Goal: Task Accomplishment & Management: Manage account settings

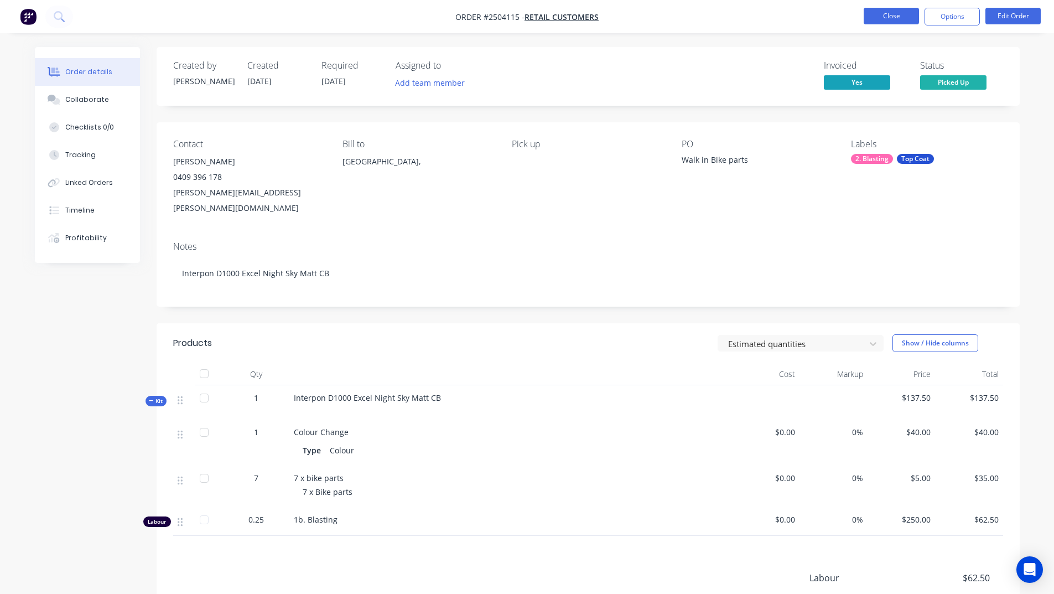
click at [880, 19] on button "Close" at bounding box center [891, 16] width 55 height 17
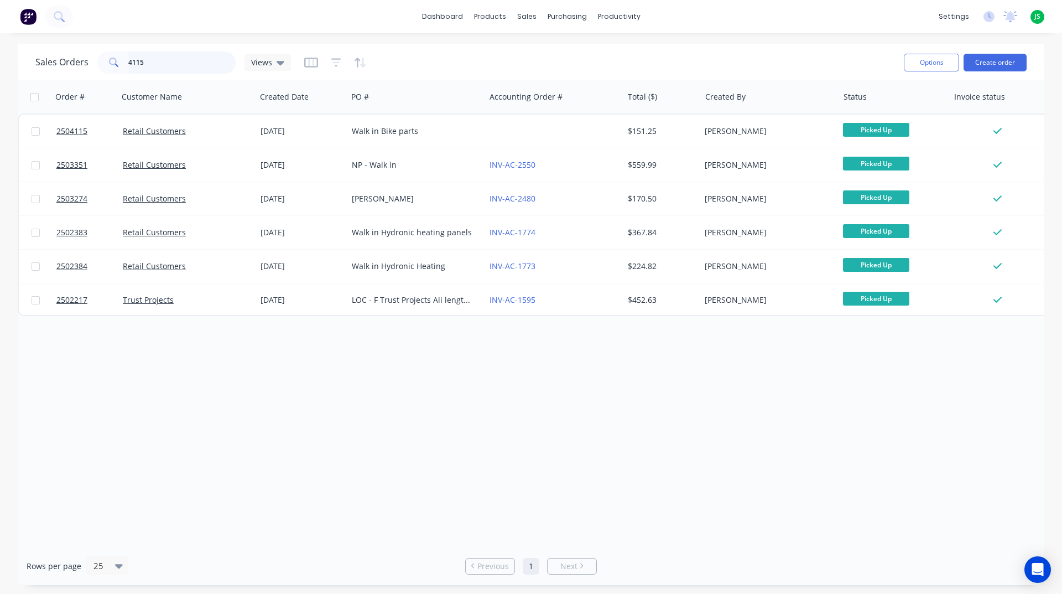
drag, startPoint x: 0, startPoint y: 48, endPoint x: 0, endPoint y: 28, distance: 19.4
click at [0, 34] on div "dashboard products sales purchasing productivity dashboard products Product Cat…" at bounding box center [531, 297] width 1062 height 594
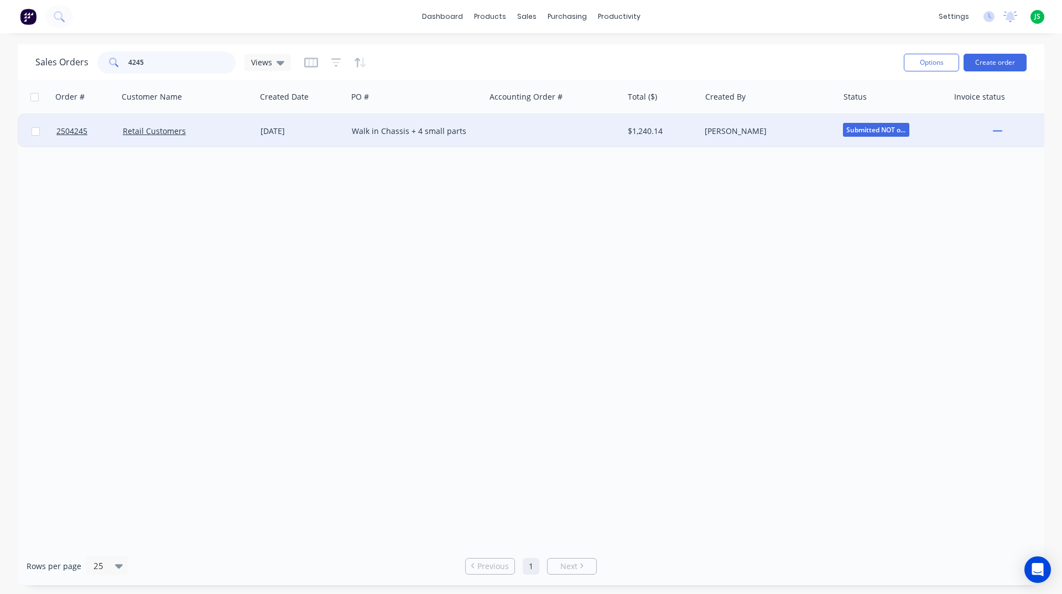
type input "4245"
click at [365, 129] on div "Walk in Chassis + 4 small parts" at bounding box center [413, 131] width 123 height 11
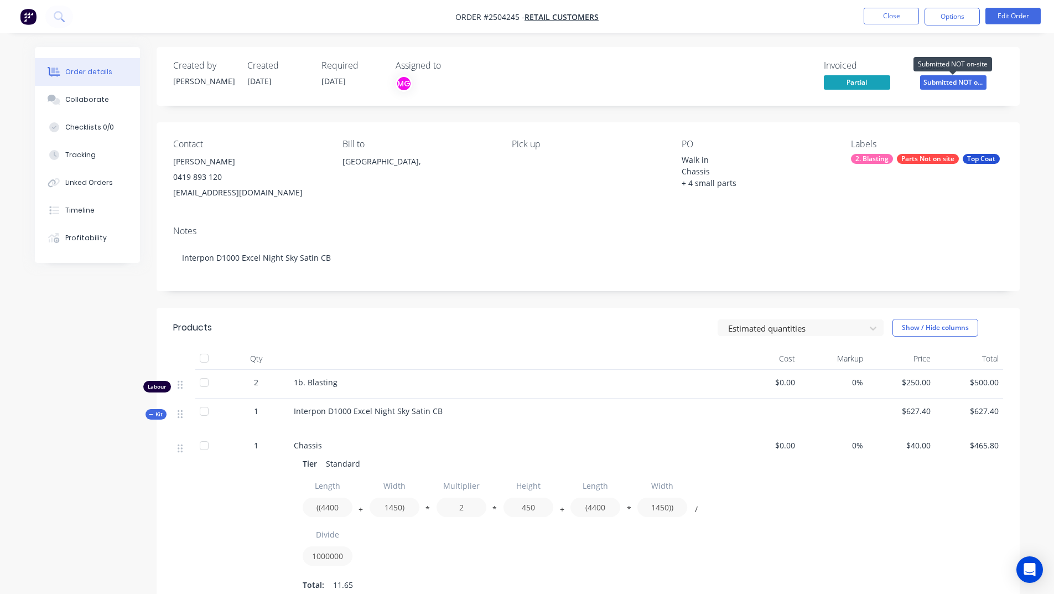
click at [933, 82] on span "Submitted NOT o..." at bounding box center [953, 82] width 66 height 14
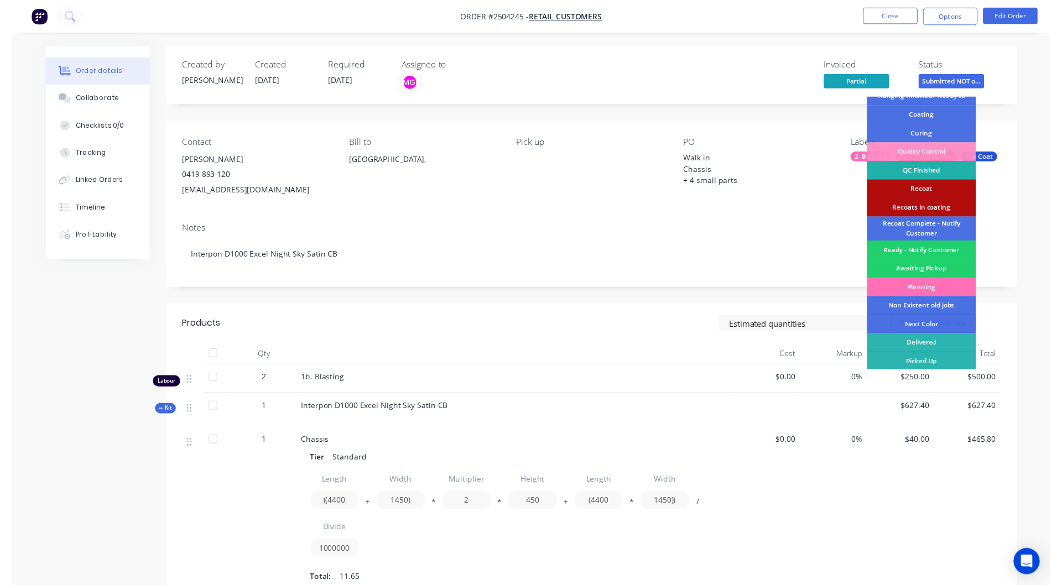
scroll to position [274, 0]
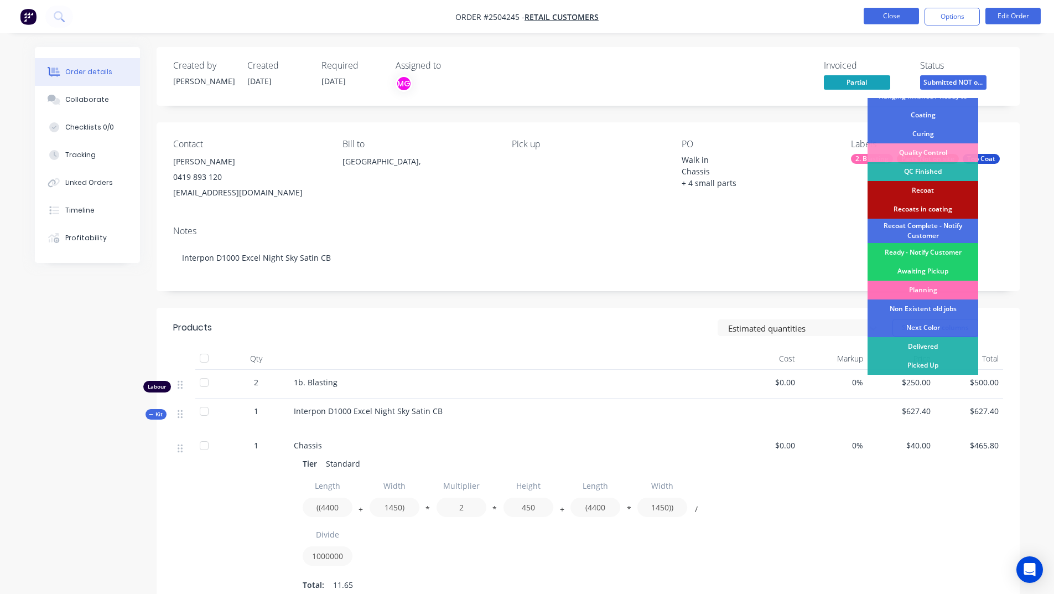
click at [891, 19] on button "Close" at bounding box center [891, 16] width 55 height 17
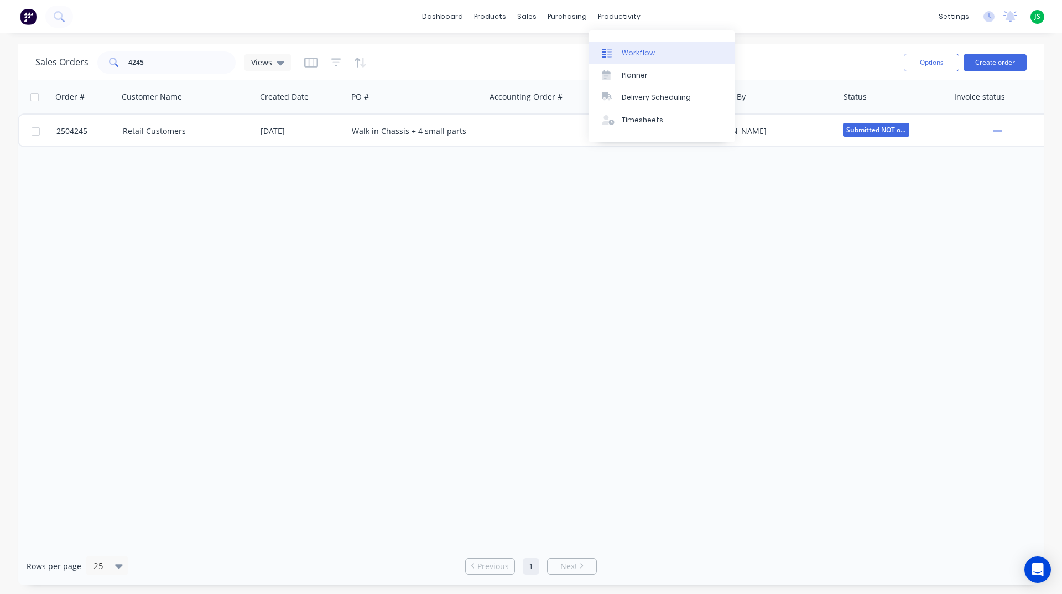
click at [637, 50] on div "Workflow" at bounding box center [638, 53] width 33 height 10
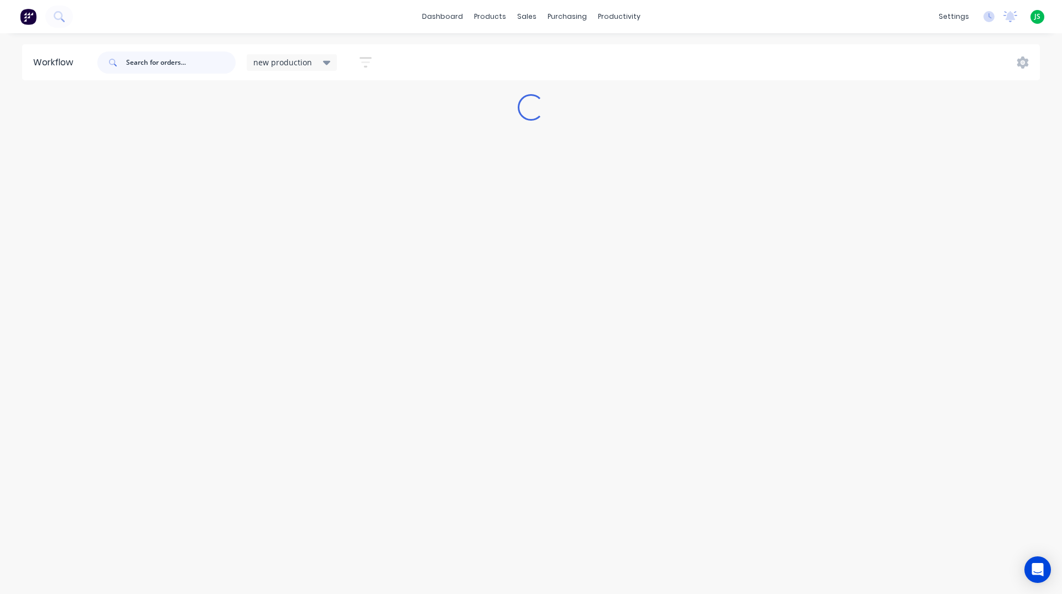
click at [168, 67] on input "text" at bounding box center [181, 62] width 110 height 22
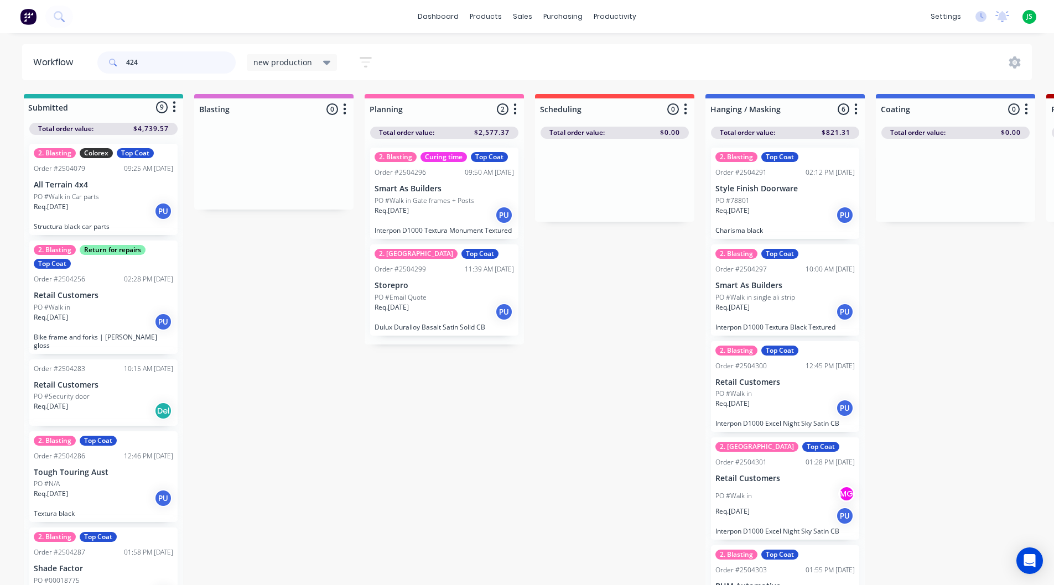
type input "4245"
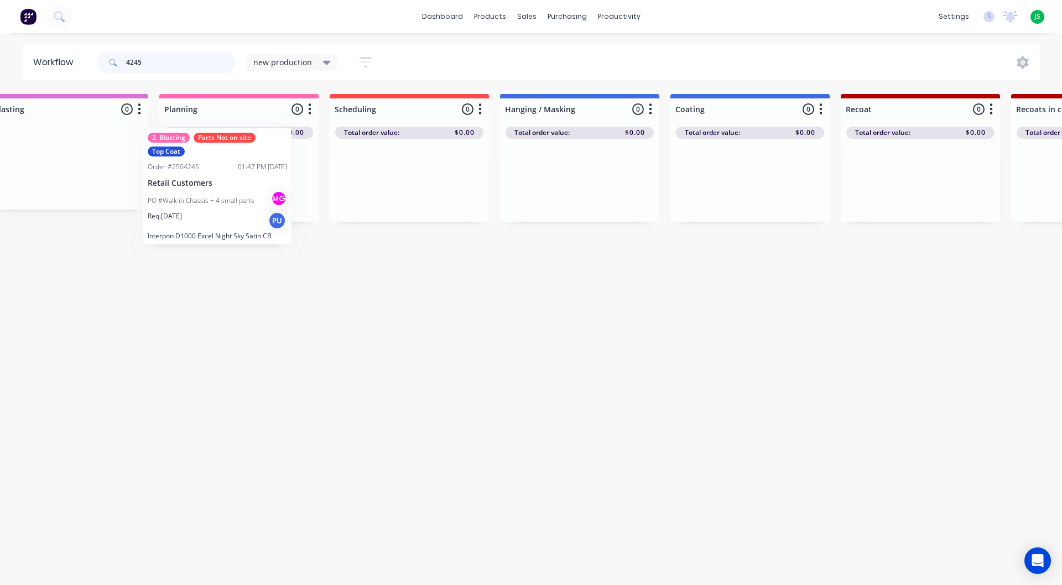
scroll to position [0, 144]
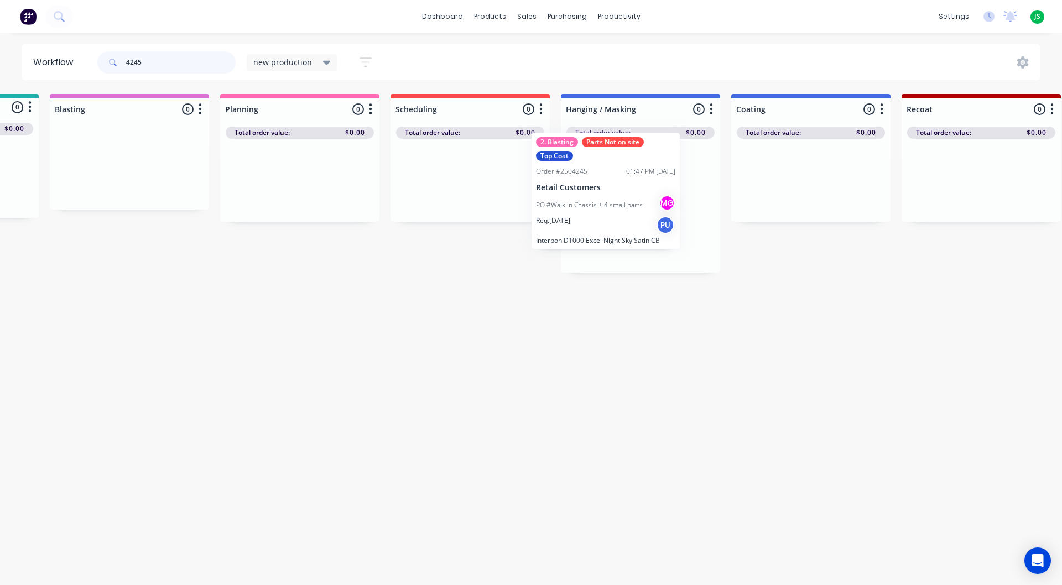
drag, startPoint x: 537, startPoint y: 238, endPoint x: 590, endPoint y: 226, distance: 54.6
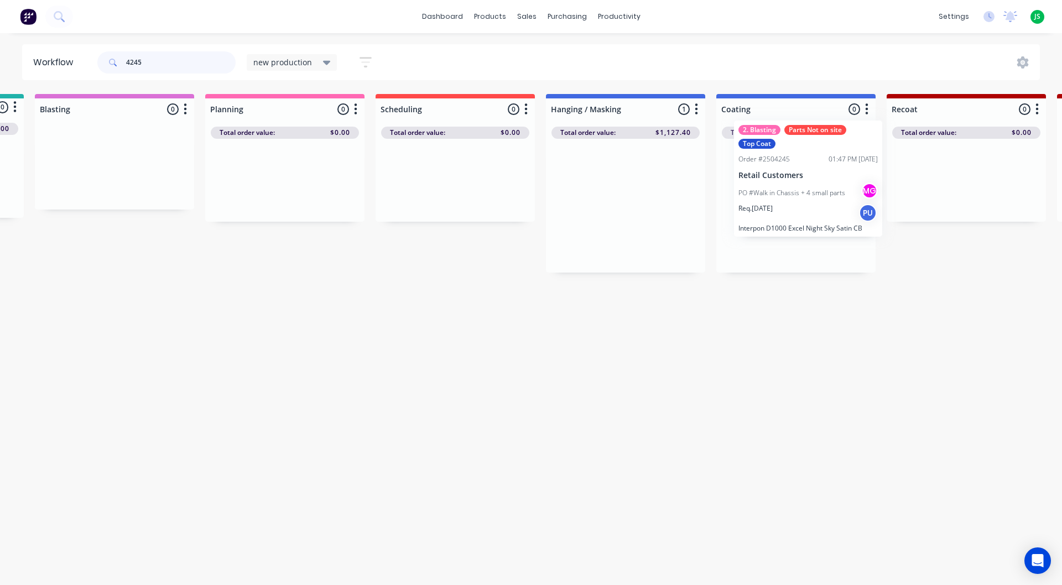
drag, startPoint x: 618, startPoint y: 252, endPoint x: 782, endPoint y: 230, distance: 165.7
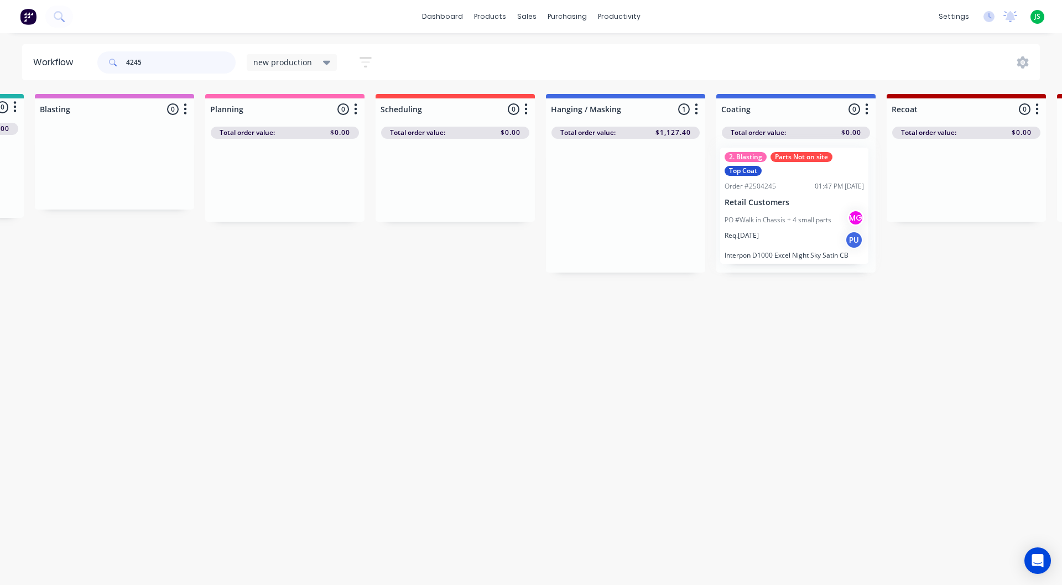
scroll to position [0, 161]
drag, startPoint x: 105, startPoint y: 74, endPoint x: 0, endPoint y: 90, distance: 106.3
click at [0, 90] on div "Workflow 4245 new production Save new view None edit new production (Default) e…" at bounding box center [370, 303] width 1062 height 519
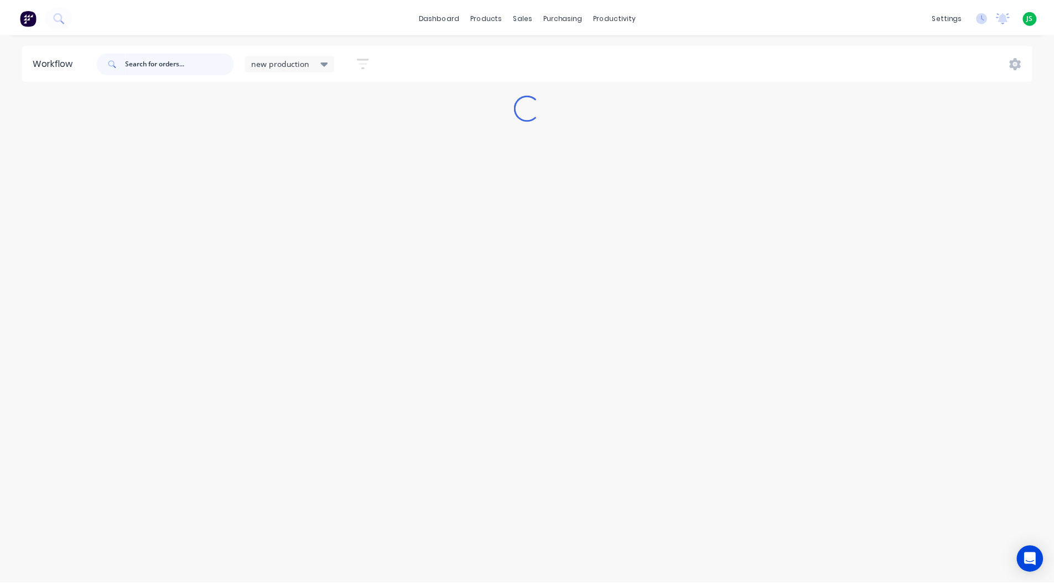
scroll to position [0, 0]
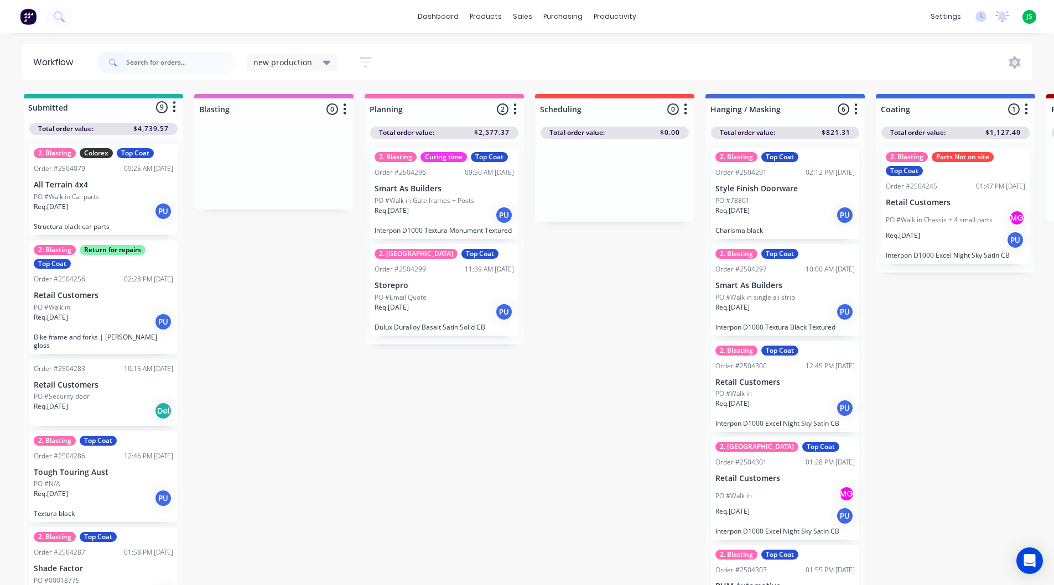
click at [947, 219] on p "PO #Walk in Chassis + 4 small parts" at bounding box center [939, 220] width 107 height 10
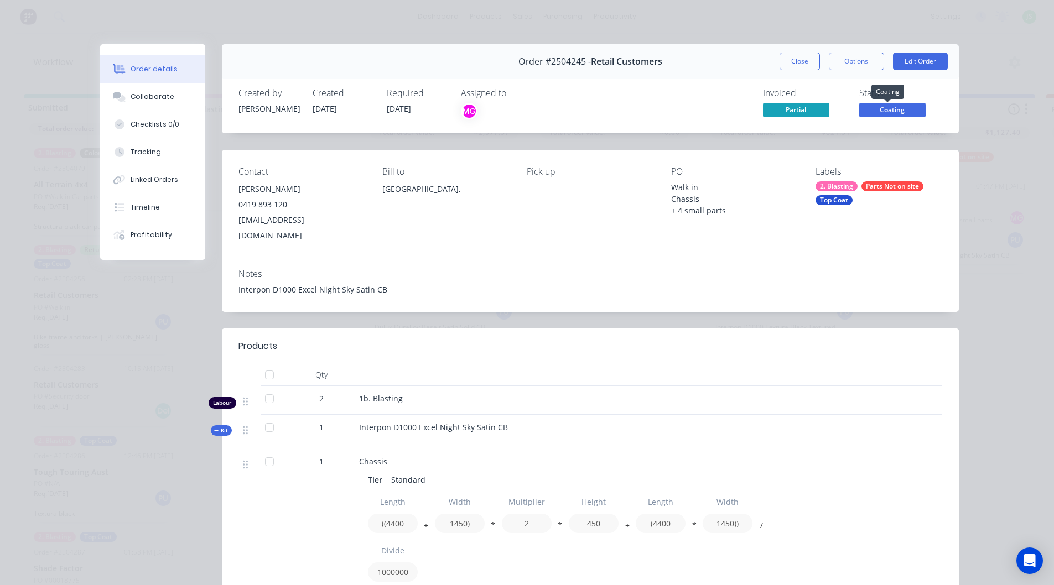
click at [902, 105] on span "Coating" at bounding box center [892, 110] width 66 height 14
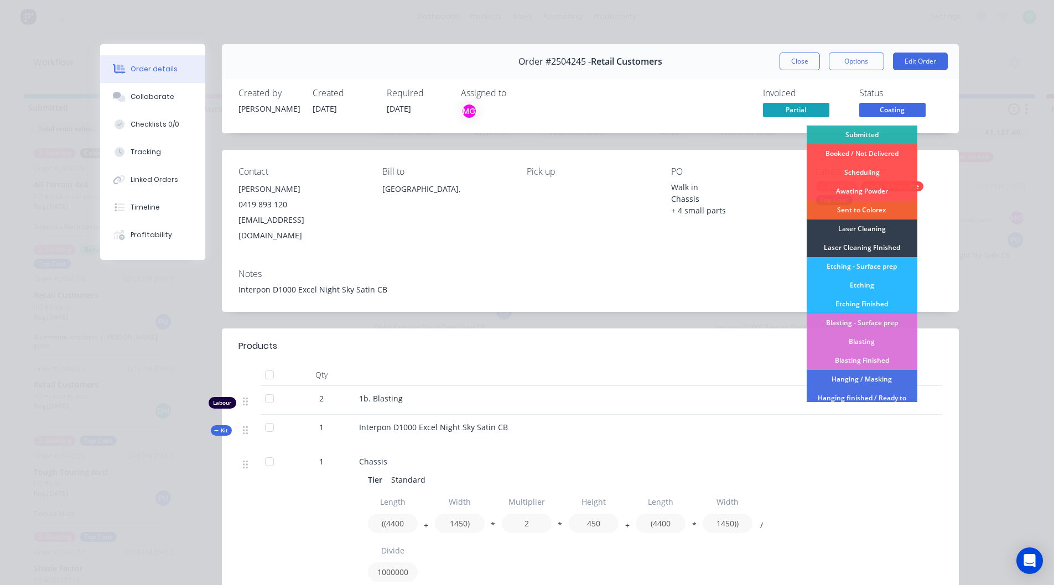
click at [739, 269] on div "Notes" at bounding box center [590, 274] width 704 height 11
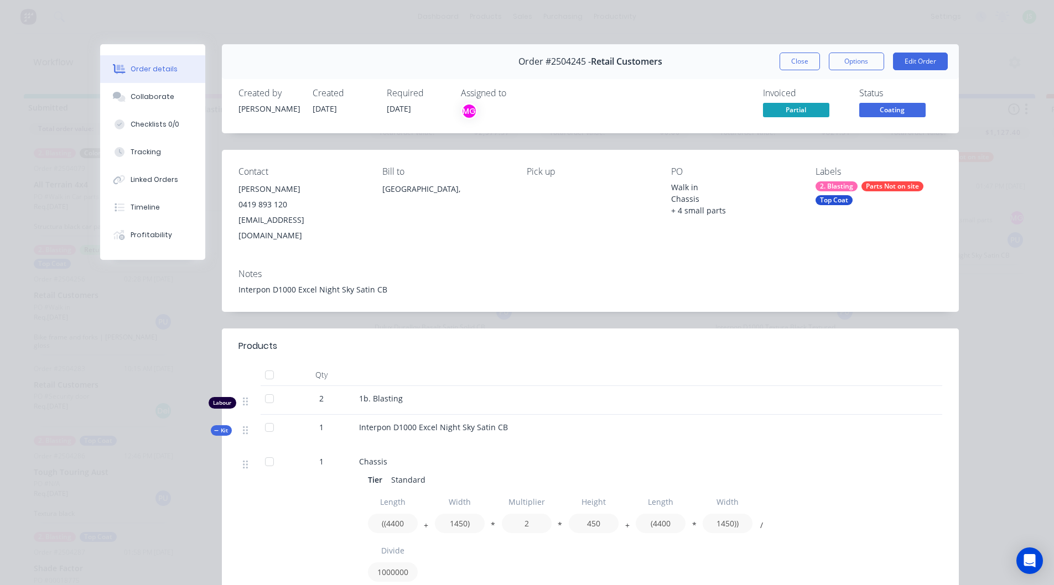
click at [892, 190] on div "Parts Not on site" at bounding box center [892, 186] width 62 height 10
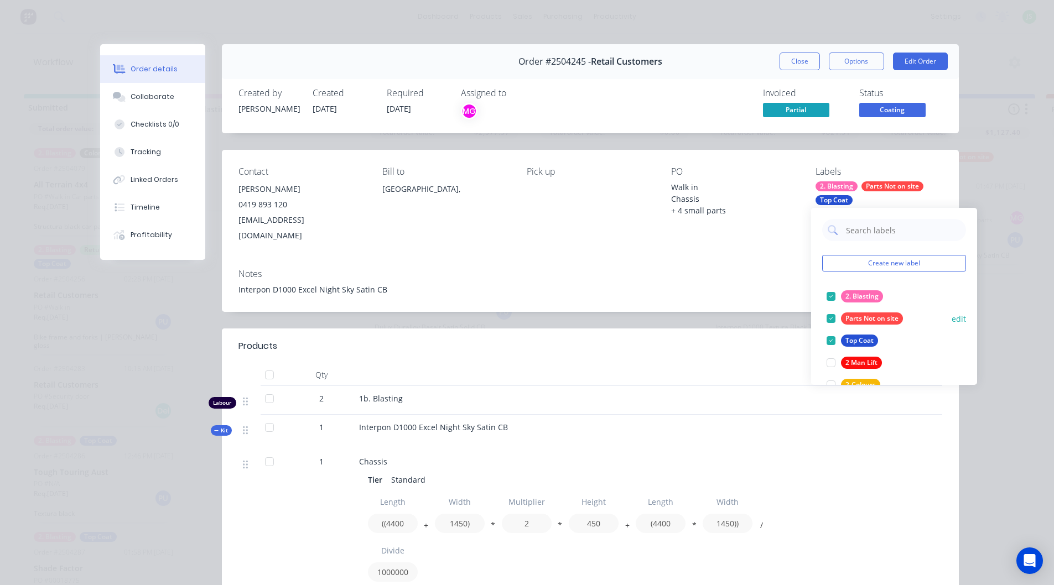
click at [854, 318] on div "Parts Not on site" at bounding box center [872, 319] width 62 height 12
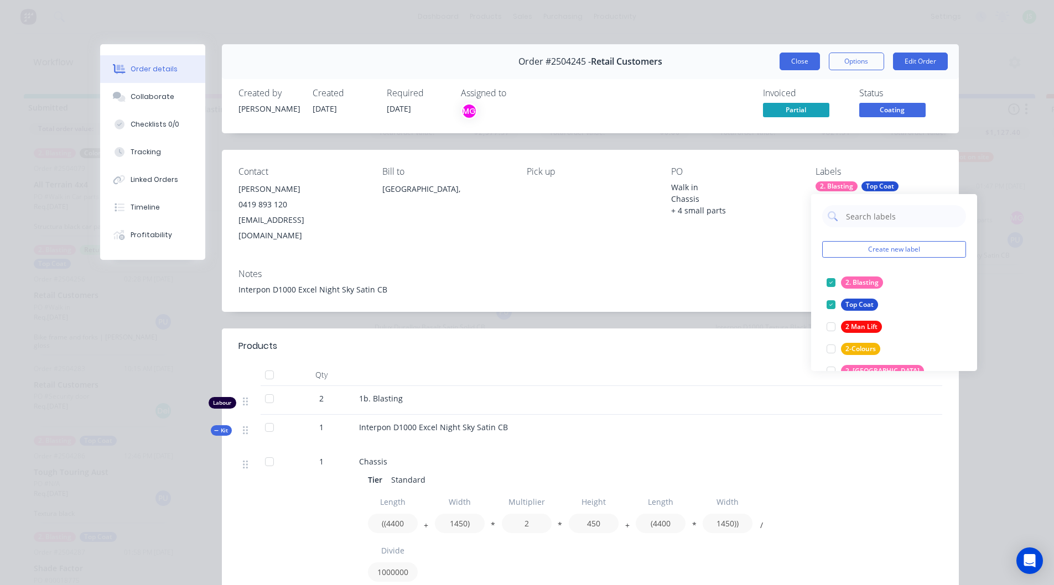
click at [803, 63] on button "Close" at bounding box center [800, 62] width 40 height 18
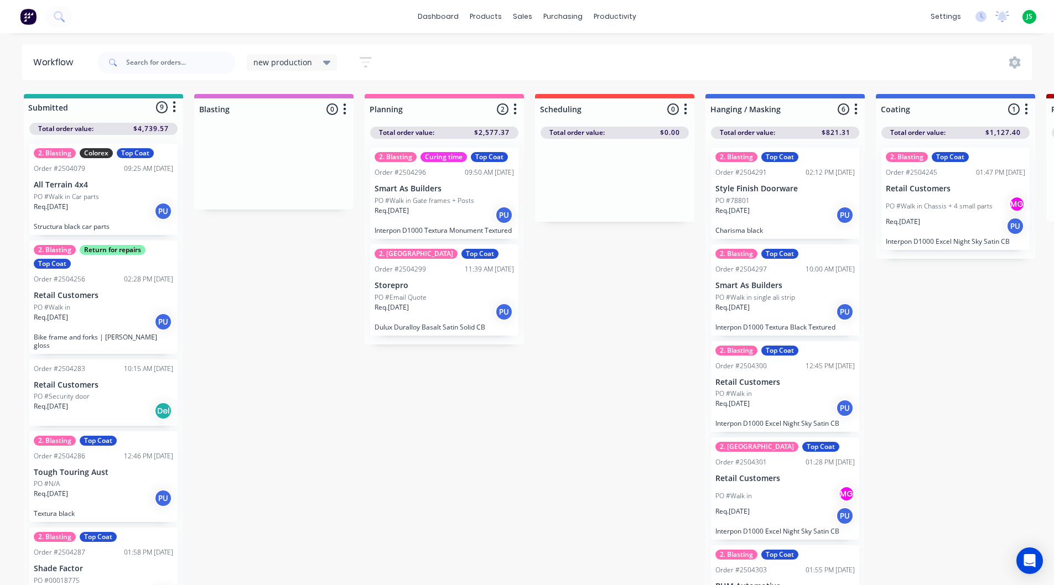
click at [443, 2] on div "dashboard products sales purchasing productivity dashboard products Product Cat…" at bounding box center [527, 16] width 1054 height 33
click at [437, 17] on link "dashboard" at bounding box center [438, 16] width 52 height 17
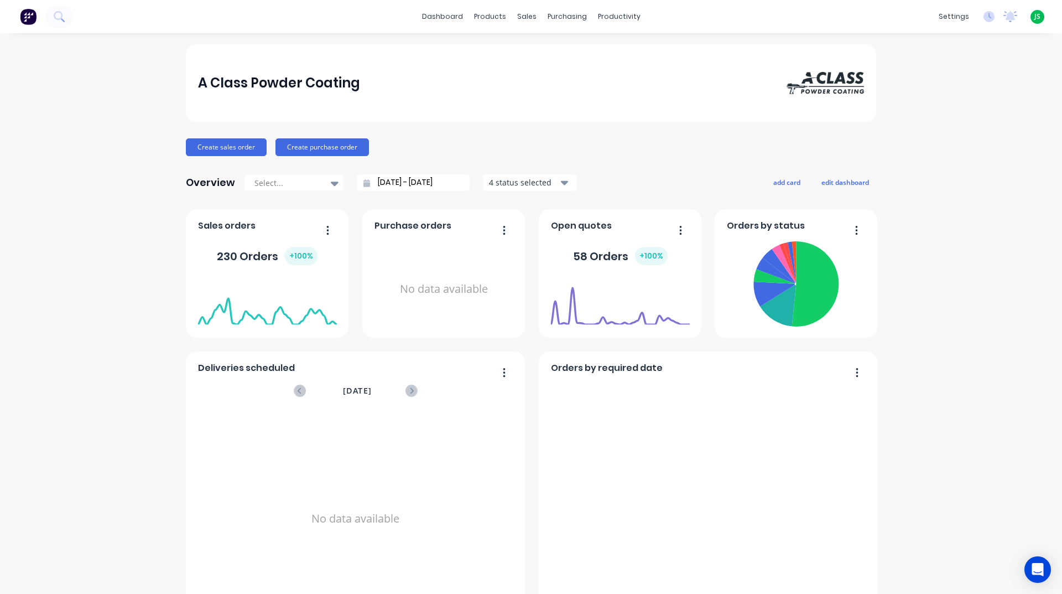
scroll to position [466, 0]
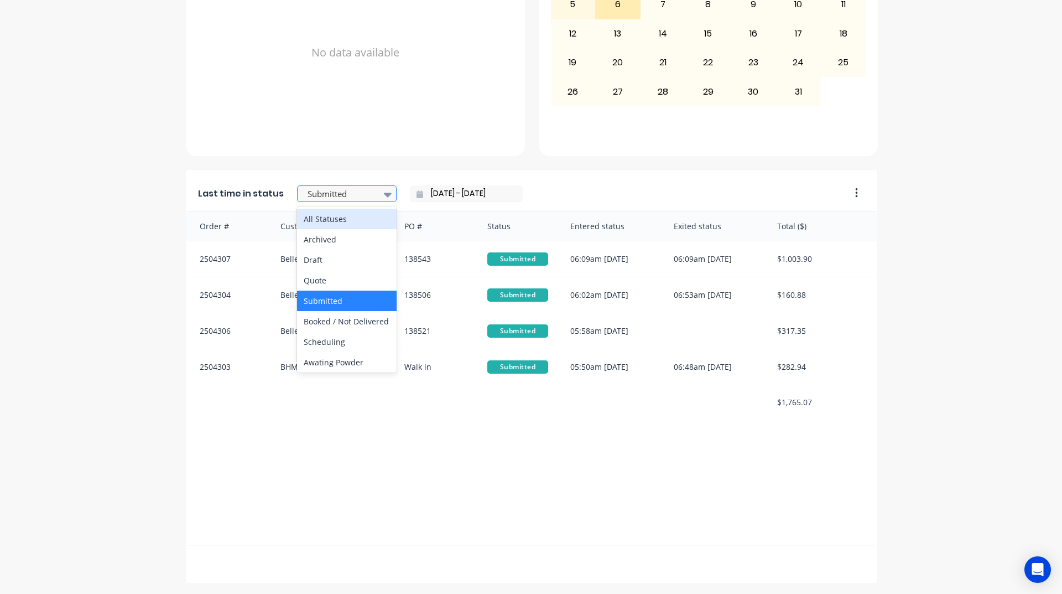
click at [361, 194] on div at bounding box center [341, 194] width 70 height 14
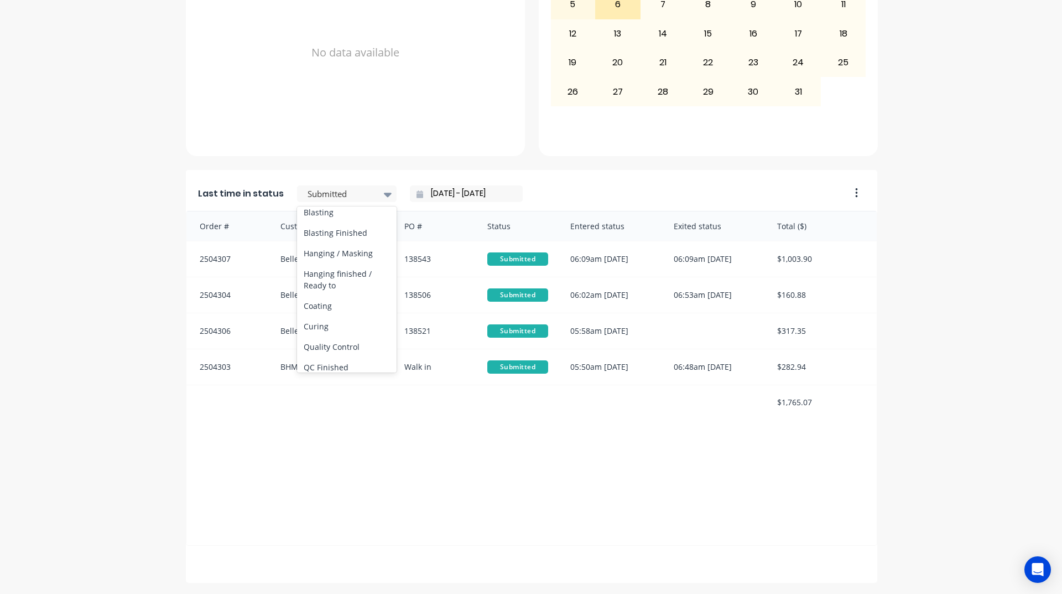
scroll to position [387, 0]
click at [334, 254] on div "Coating" at bounding box center [347, 243] width 100 height 20
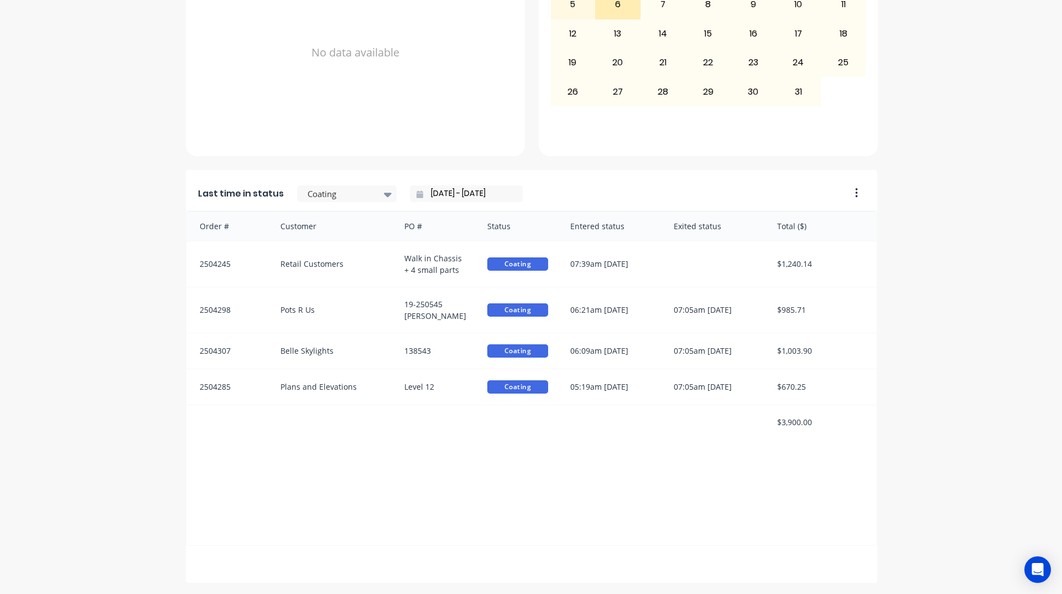
click at [417, 194] on icon at bounding box center [420, 194] width 7 height 8
click at [414, 197] on div "[DATE] - [DATE]" at bounding box center [466, 193] width 113 height 17
click at [417, 191] on icon at bounding box center [420, 194] width 7 height 8
click at [415, 197] on div "[DATE] - [DATE]" at bounding box center [466, 193] width 113 height 17
click at [423, 195] on input "[DATE] - [DATE]" at bounding box center [470, 193] width 95 height 17
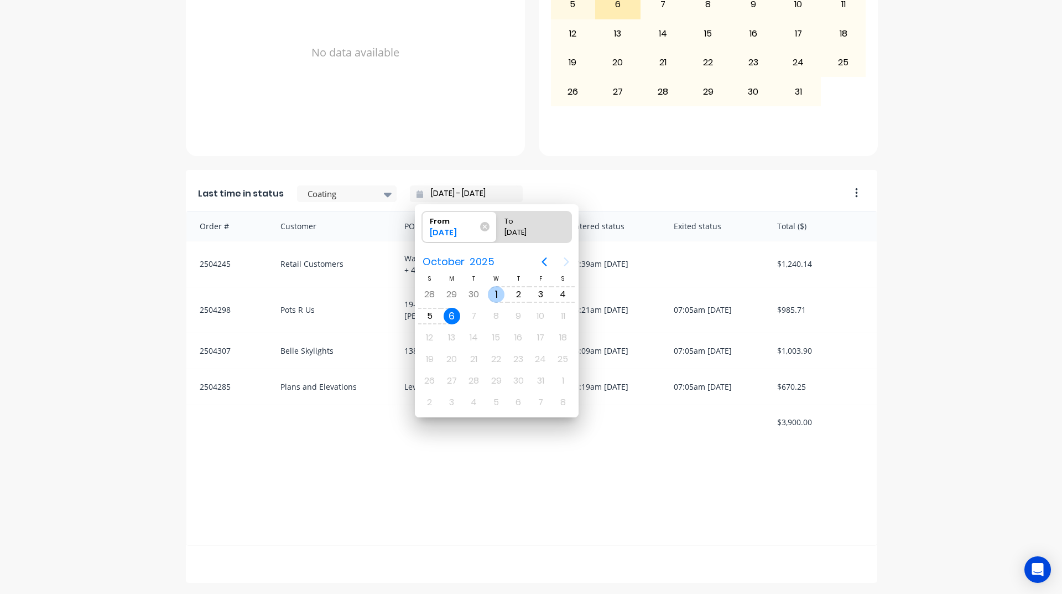
click at [492, 289] on div "1" at bounding box center [496, 294] width 17 height 17
type input "[DATE] - [DATE]"
radio input "false"
radio input "true"
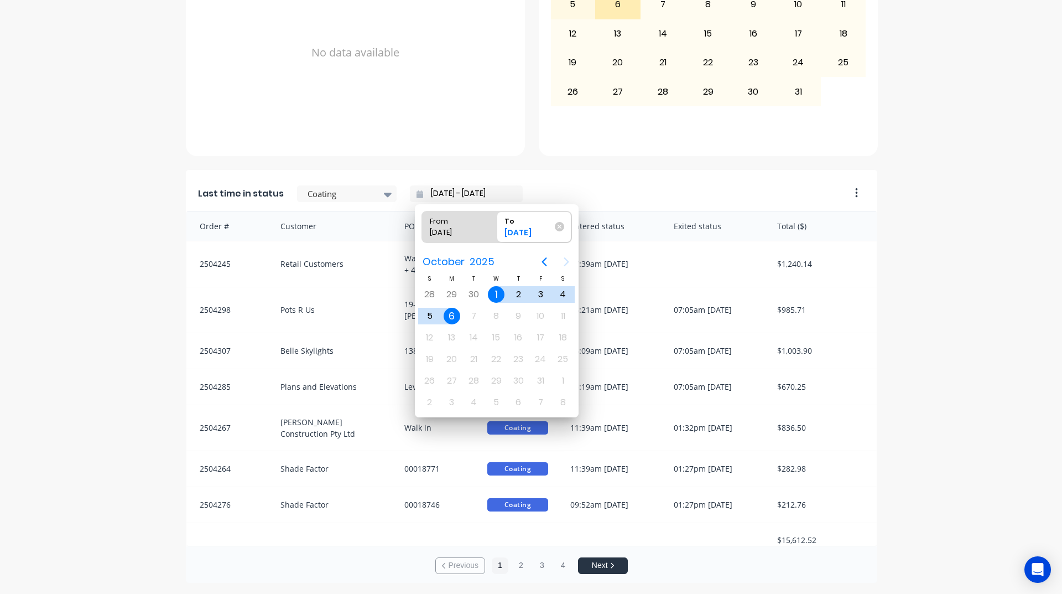
click at [1035, 279] on div "A Class Powder Coating Create sales order Create purchase order Overview Select…" at bounding box center [531, 80] width 1062 height 1004
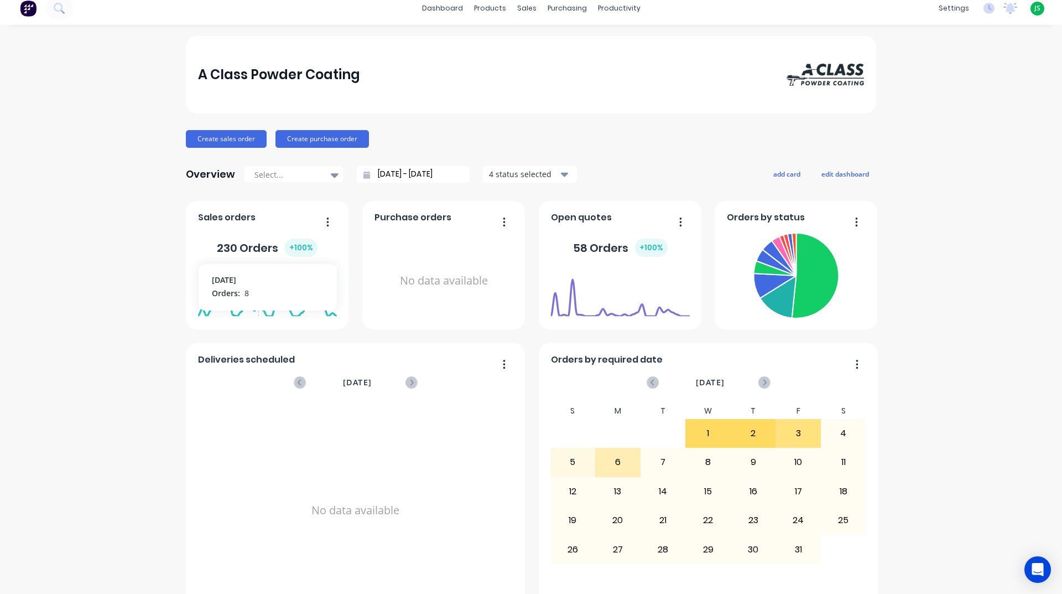
scroll to position [0, 0]
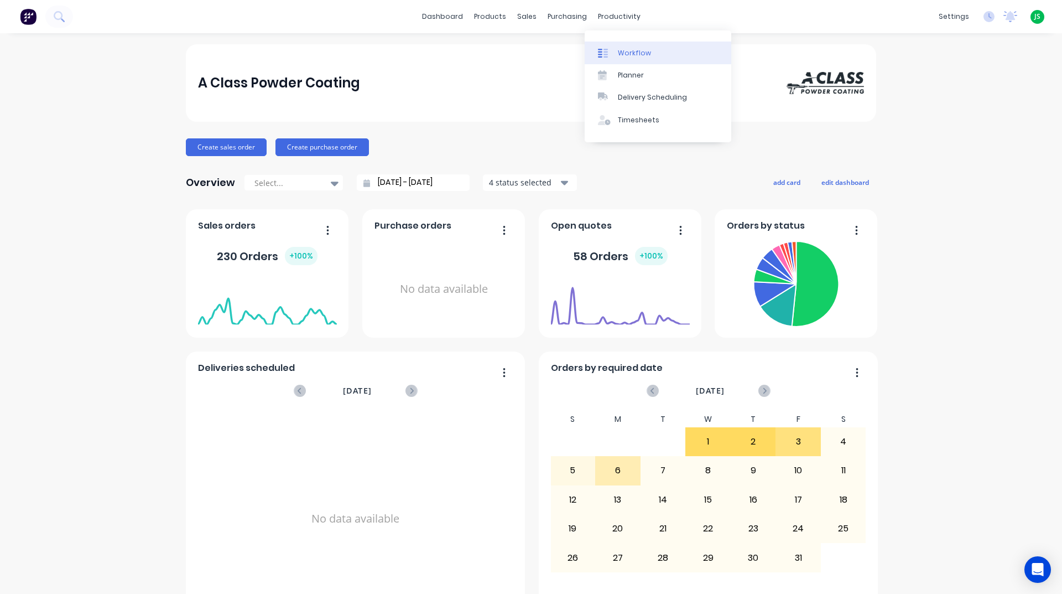
click at [603, 48] on icon at bounding box center [603, 53] width 10 height 10
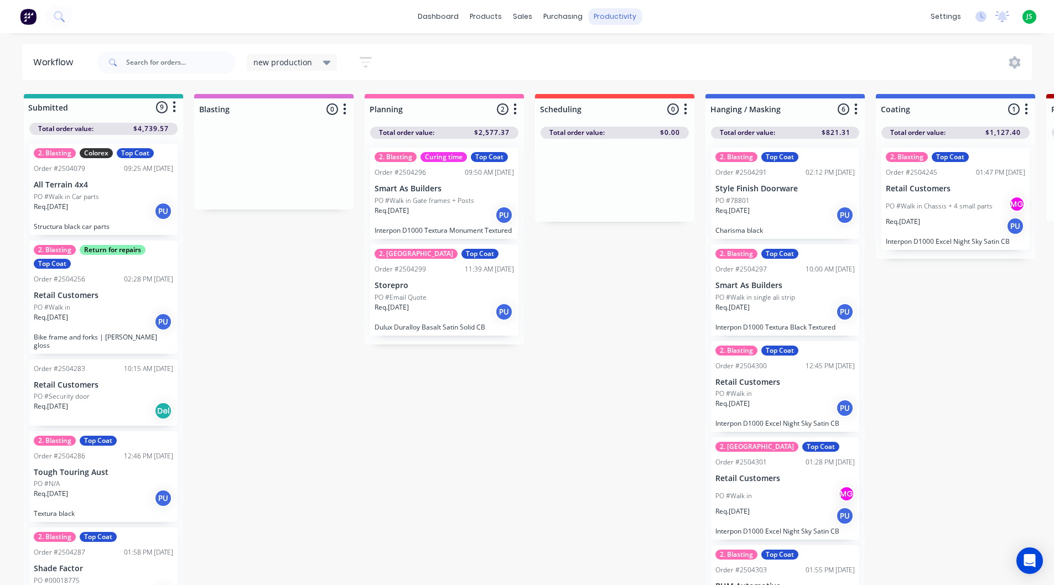
click at [594, 14] on div "productivity" at bounding box center [615, 16] width 54 height 17
click at [577, 14] on div "purchasing" at bounding box center [563, 16] width 50 height 17
click at [538, 17] on div "purchasing" at bounding box center [563, 16] width 50 height 17
click at [526, 15] on div "sales" at bounding box center [522, 16] width 30 height 17
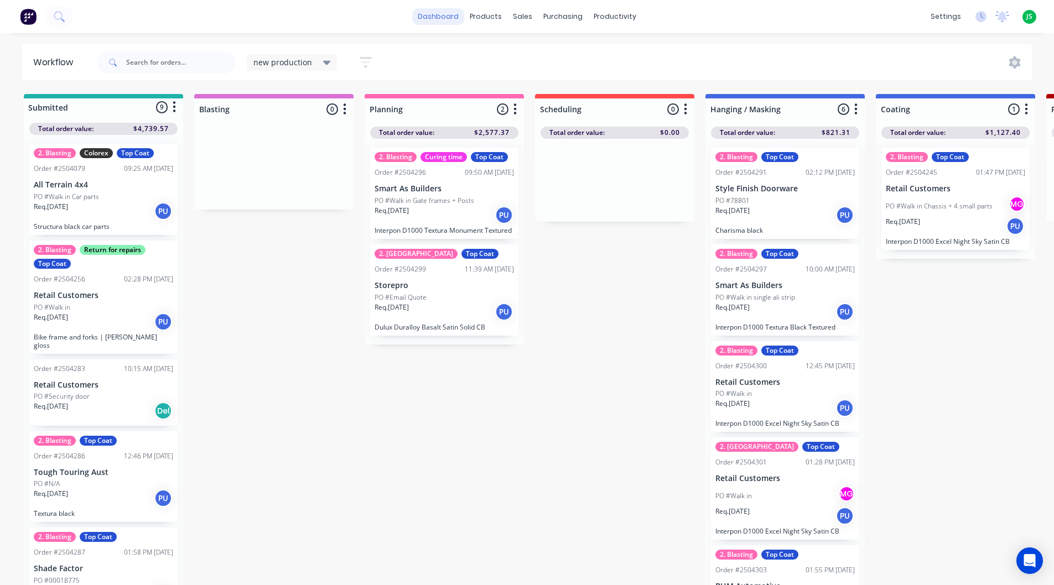
click at [441, 12] on link "dashboard" at bounding box center [438, 16] width 52 height 17
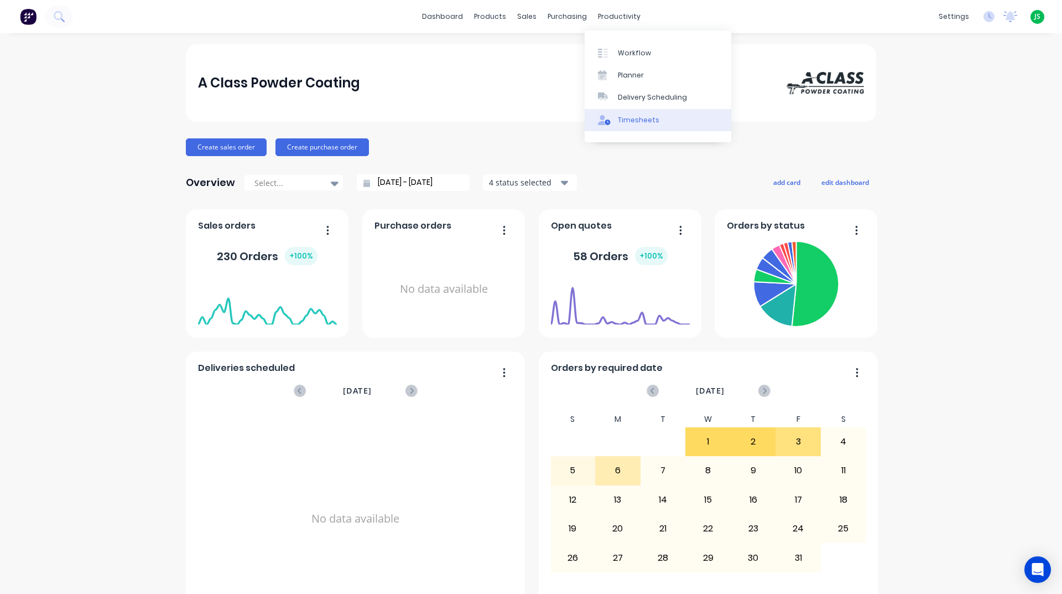
click at [599, 121] on icon at bounding box center [604, 120] width 13 height 10
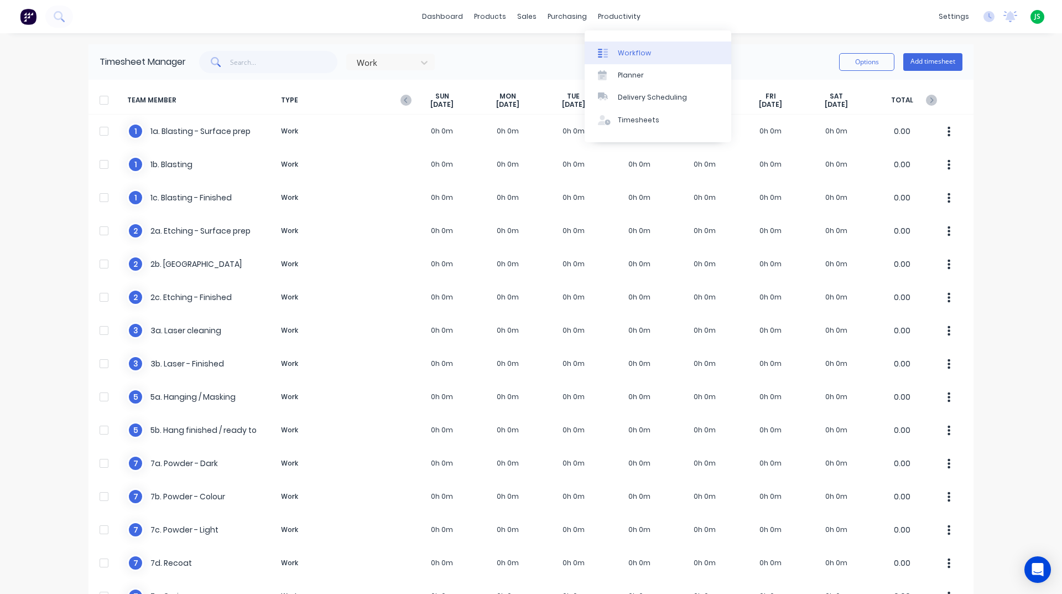
click at [609, 54] on div at bounding box center [606, 53] width 17 height 10
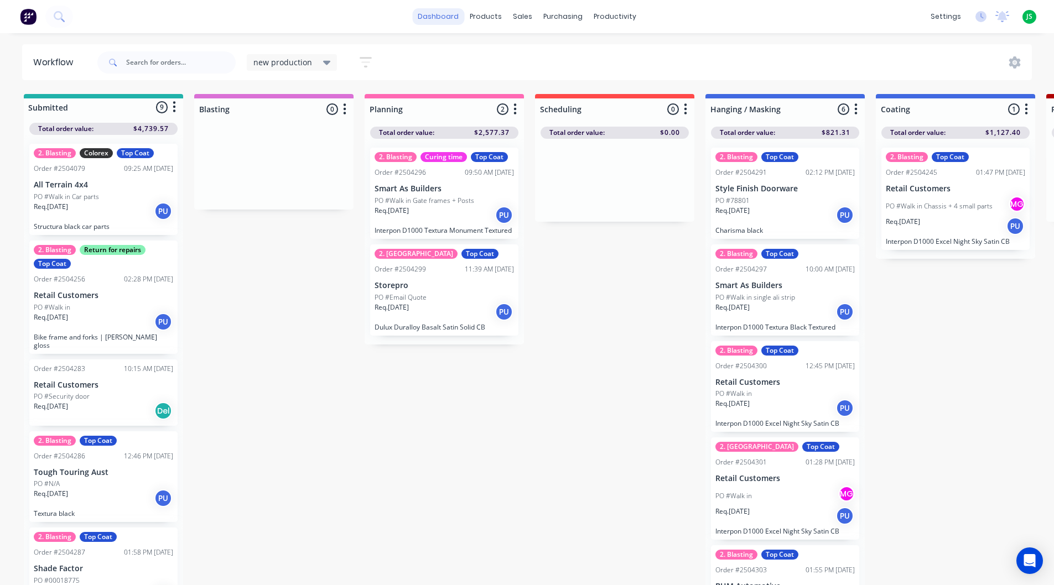
click at [430, 23] on link "dashboard" at bounding box center [438, 16] width 52 height 17
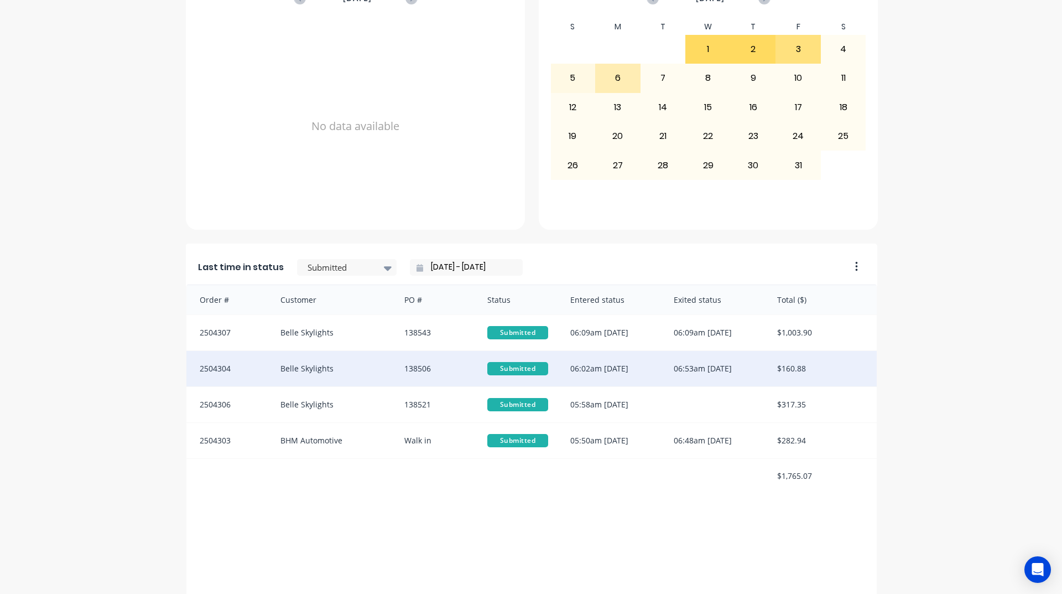
scroll to position [466, 0]
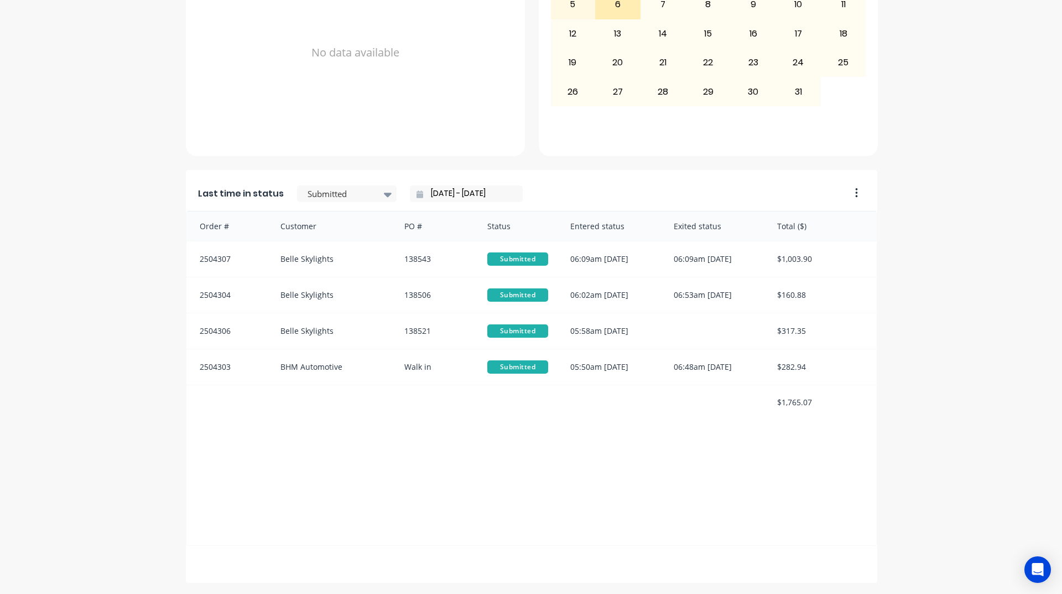
click at [381, 182] on div "Last time in status Submitted [DATE] - [DATE]" at bounding box center [514, 190] width 657 height 41
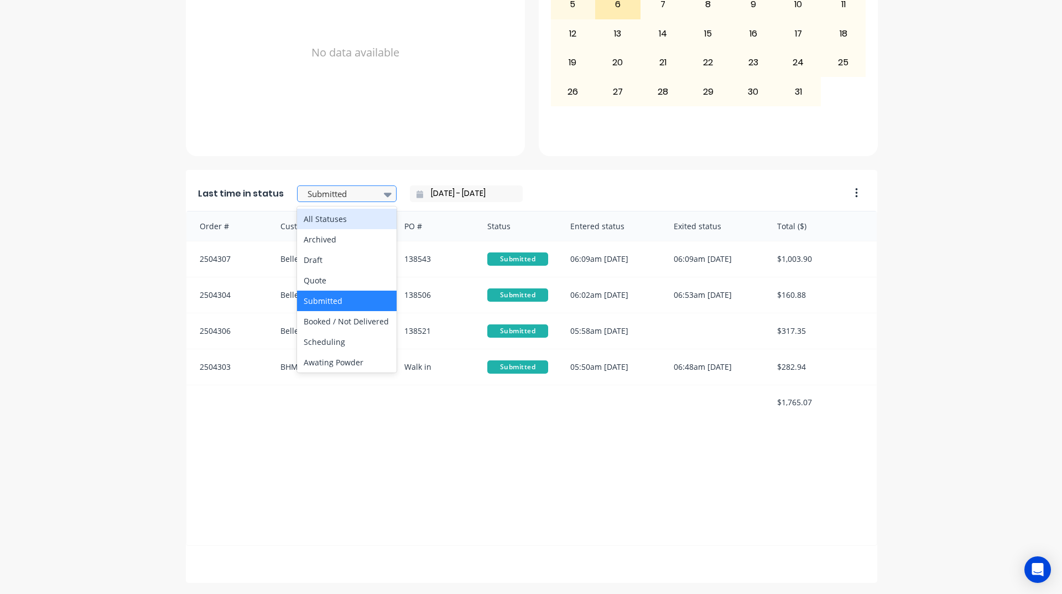
click at [371, 201] on div "Submitted" at bounding box center [341, 194] width 76 height 17
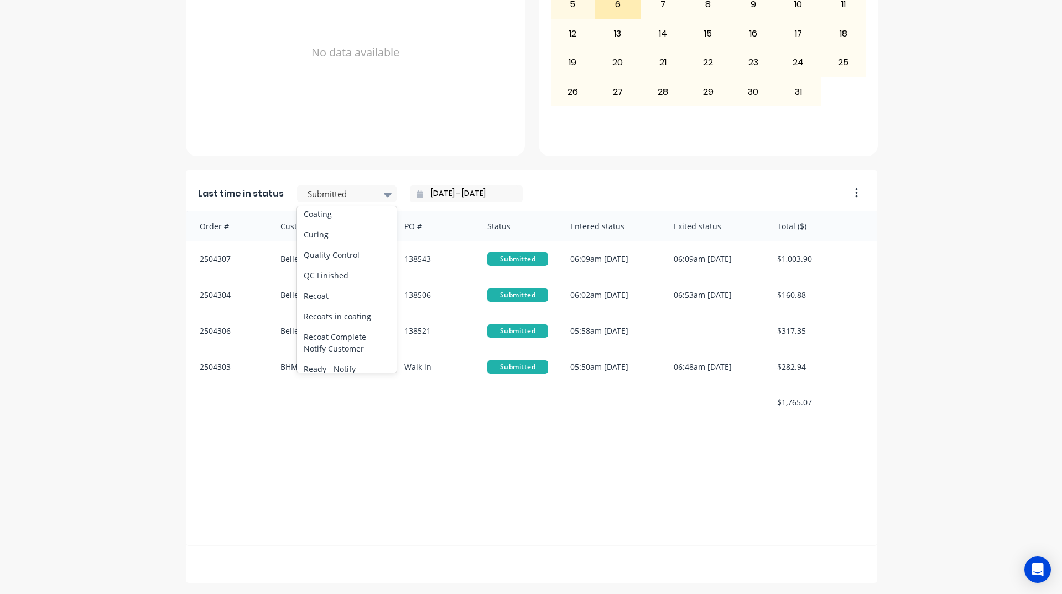
scroll to position [443, 0]
click at [363, 199] on div "Coating" at bounding box center [347, 188] width 100 height 20
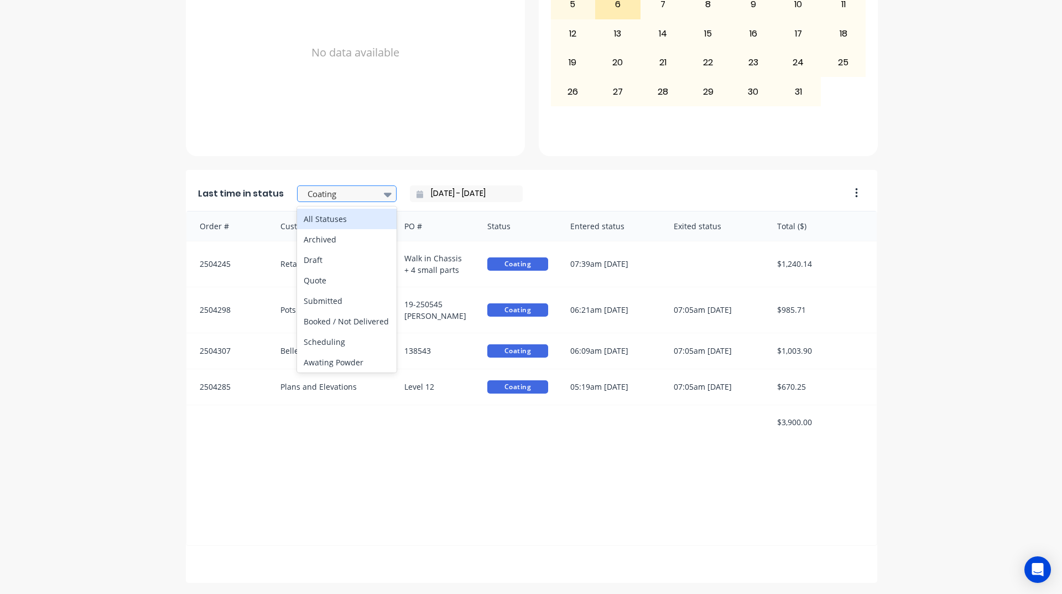
click at [363, 195] on div at bounding box center [341, 194] width 70 height 14
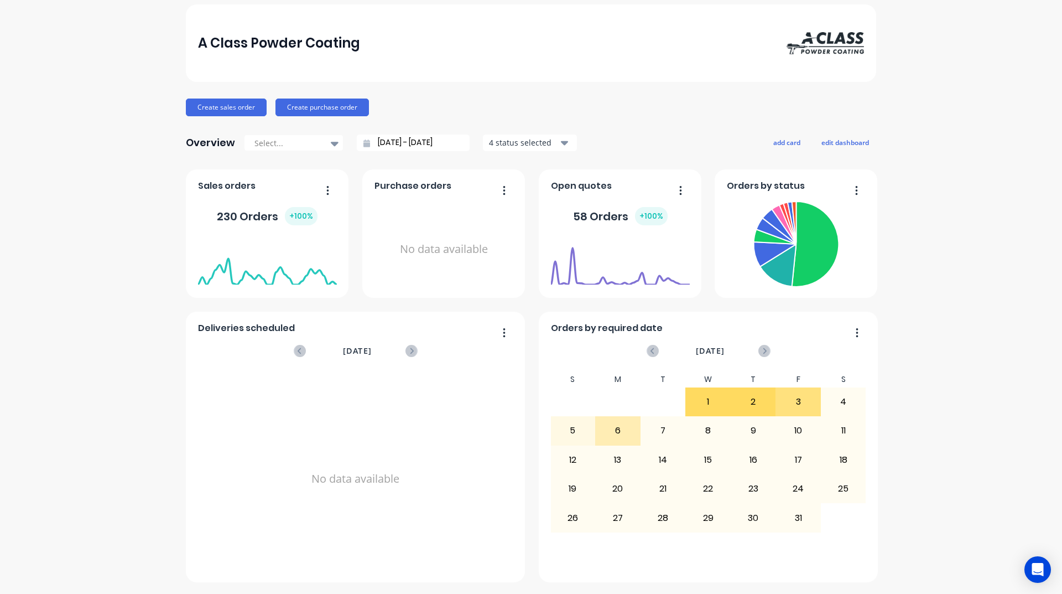
scroll to position [0, 0]
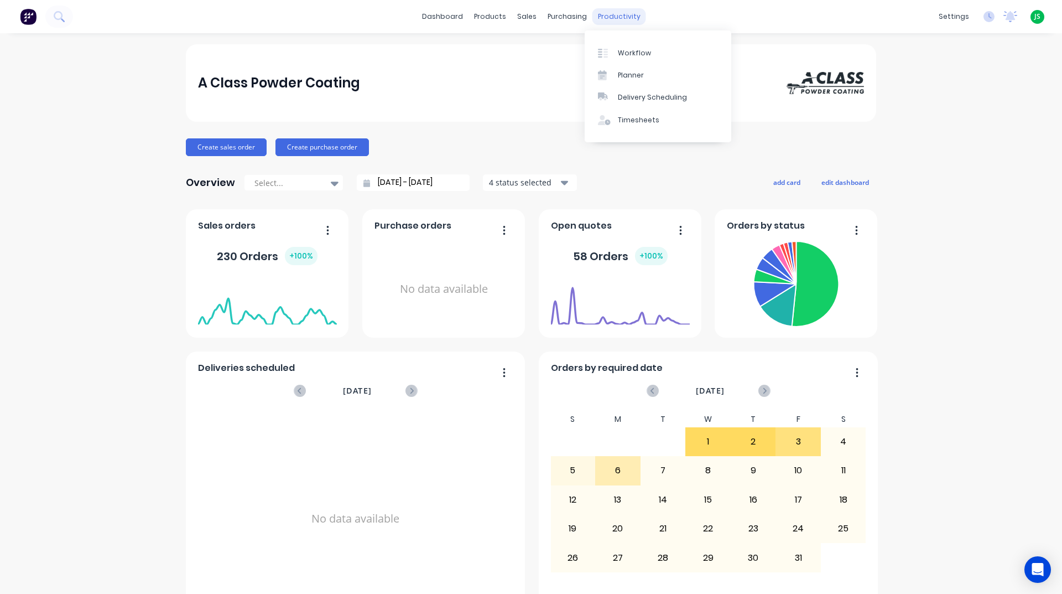
drag, startPoint x: 614, startPoint y: 26, endPoint x: 621, endPoint y: 19, distance: 9.8
click at [616, 23] on div "dashboard products sales purchasing productivity dashboard products Product Cat…" at bounding box center [531, 16] width 1062 height 33
click at [620, 45] on link "Workflow" at bounding box center [658, 52] width 147 height 22
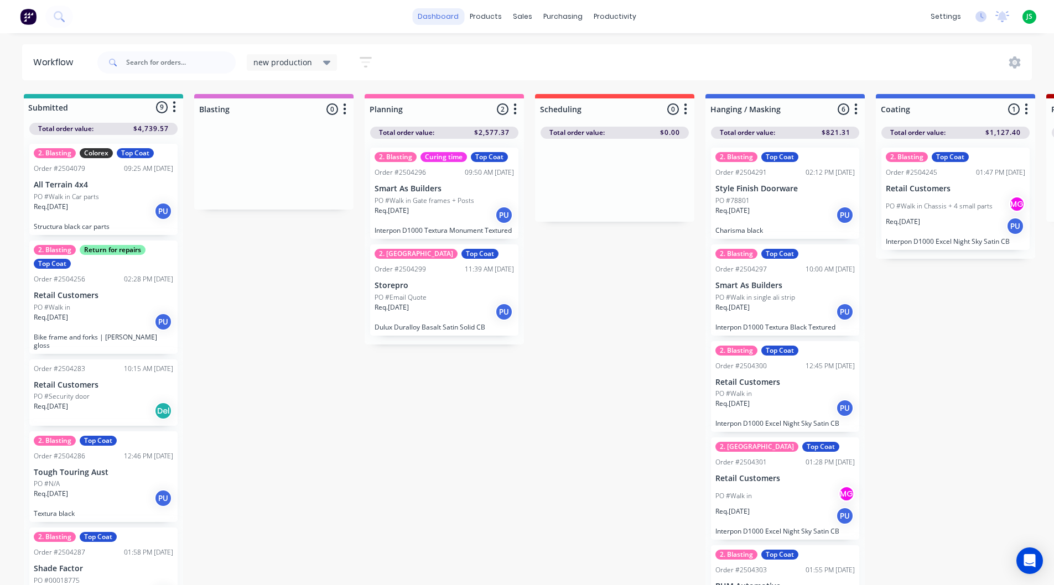
click at [444, 18] on link "dashboard" at bounding box center [438, 16] width 52 height 17
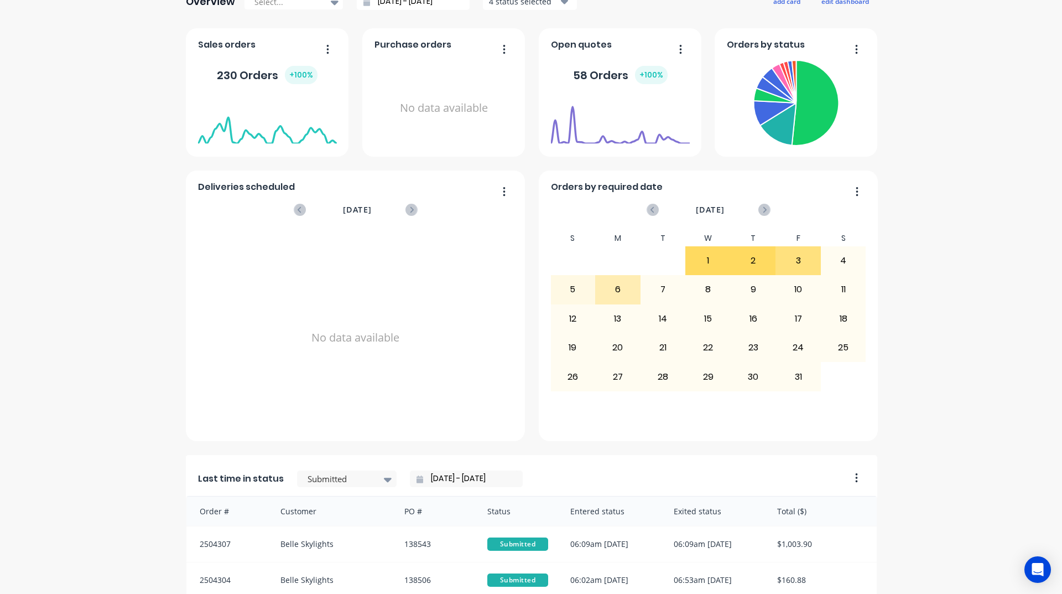
scroll to position [443, 0]
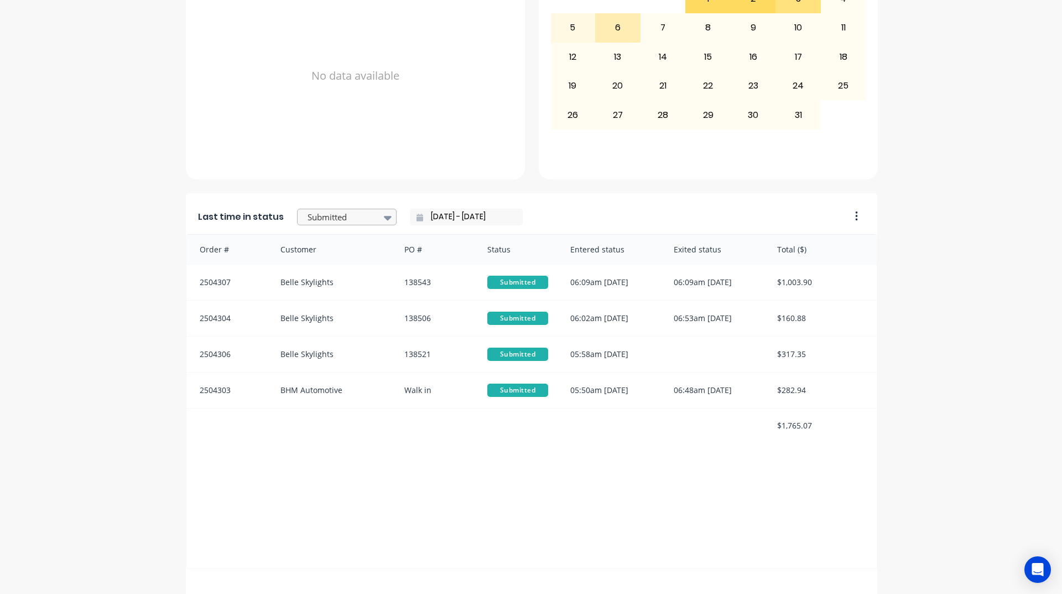
click at [331, 217] on div at bounding box center [341, 217] width 70 height 14
click at [338, 277] on div "Coating" at bounding box center [347, 267] width 100 height 20
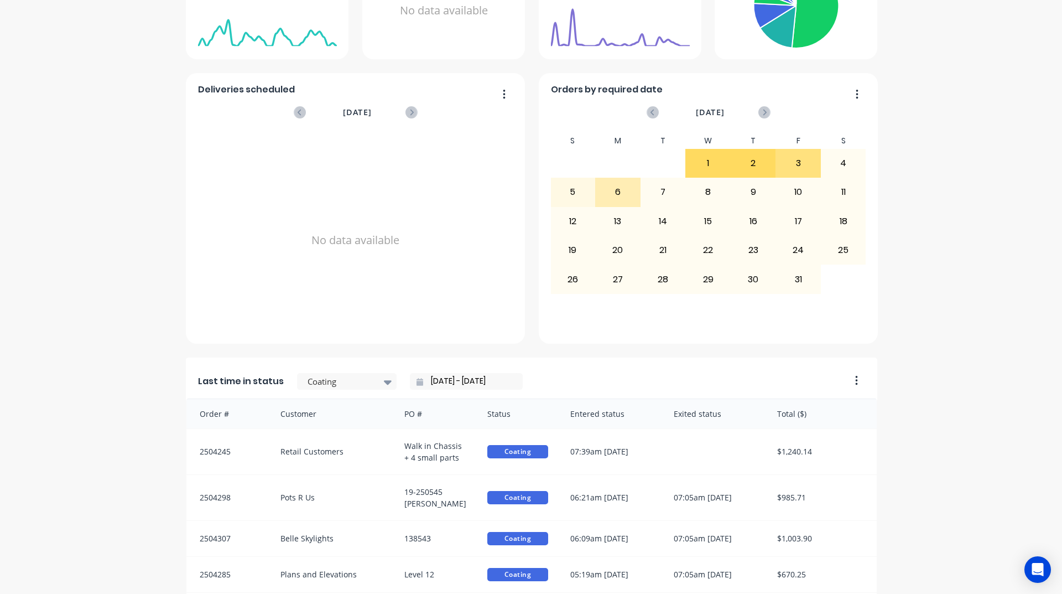
scroll to position [0, 0]
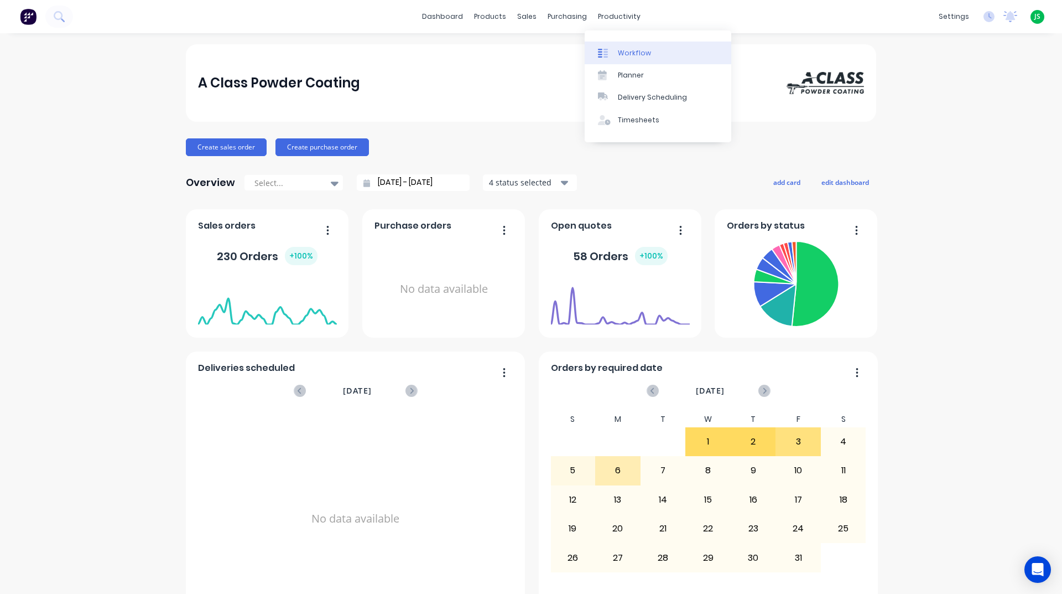
click at [621, 54] on div "Workflow" at bounding box center [634, 53] width 33 height 10
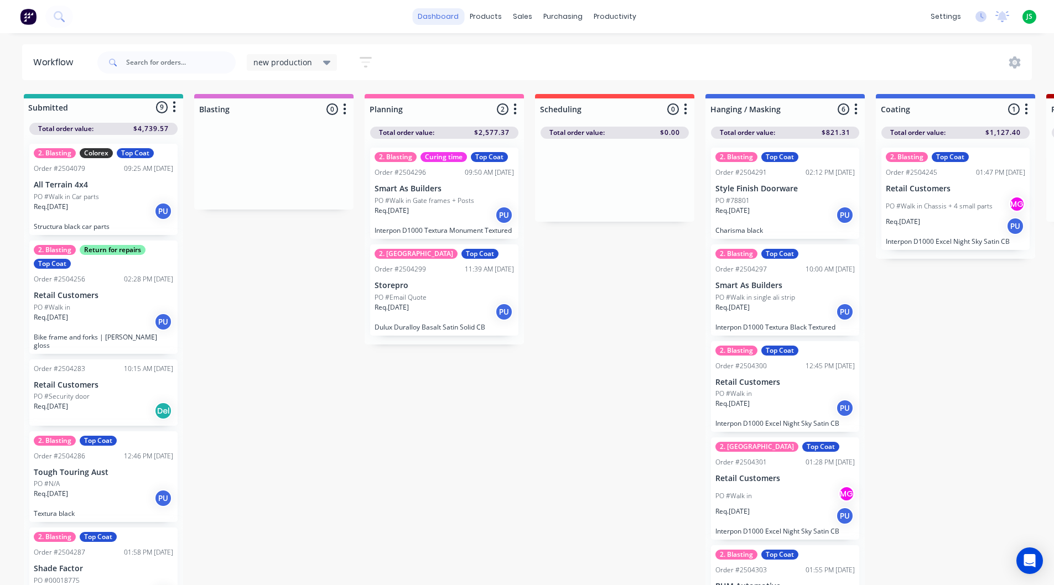
click at [432, 16] on link "dashboard" at bounding box center [438, 16] width 52 height 17
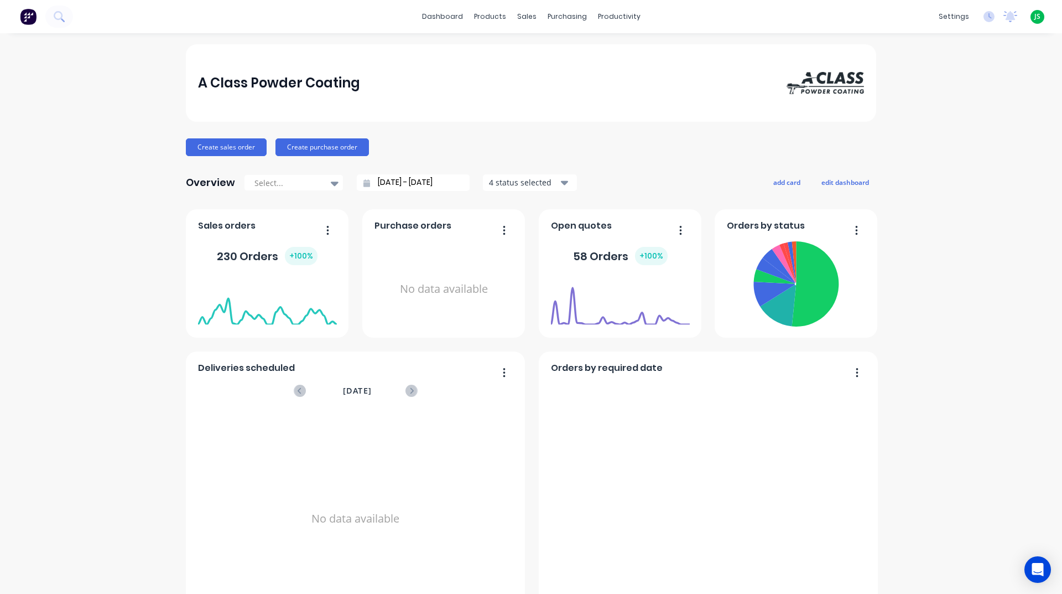
scroll to position [443, 0]
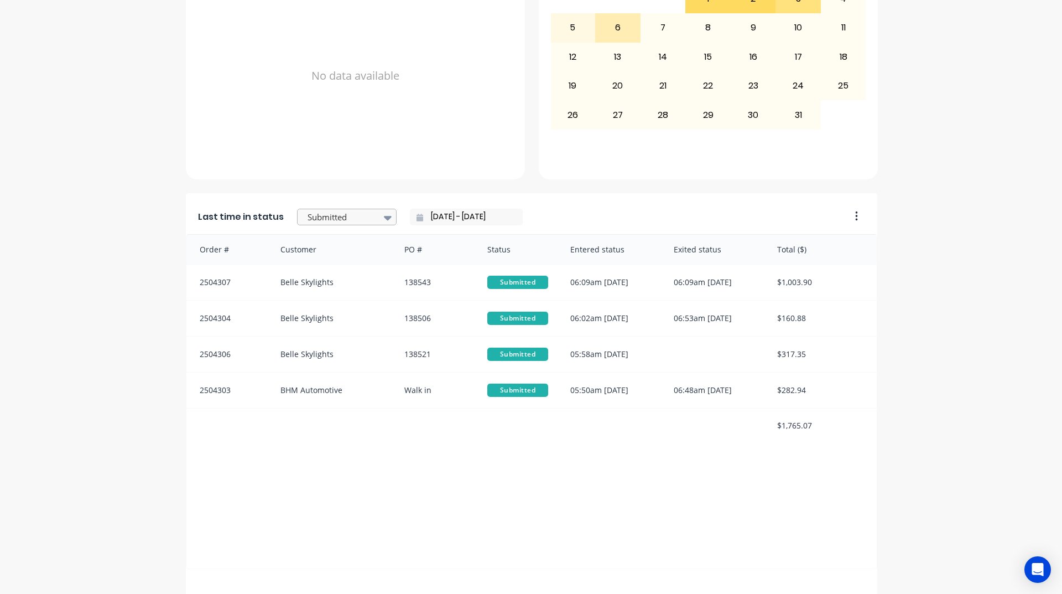
click at [332, 222] on div at bounding box center [341, 217] width 70 height 14
click at [342, 225] on div "Hanging / Masking" at bounding box center [347, 214] width 100 height 20
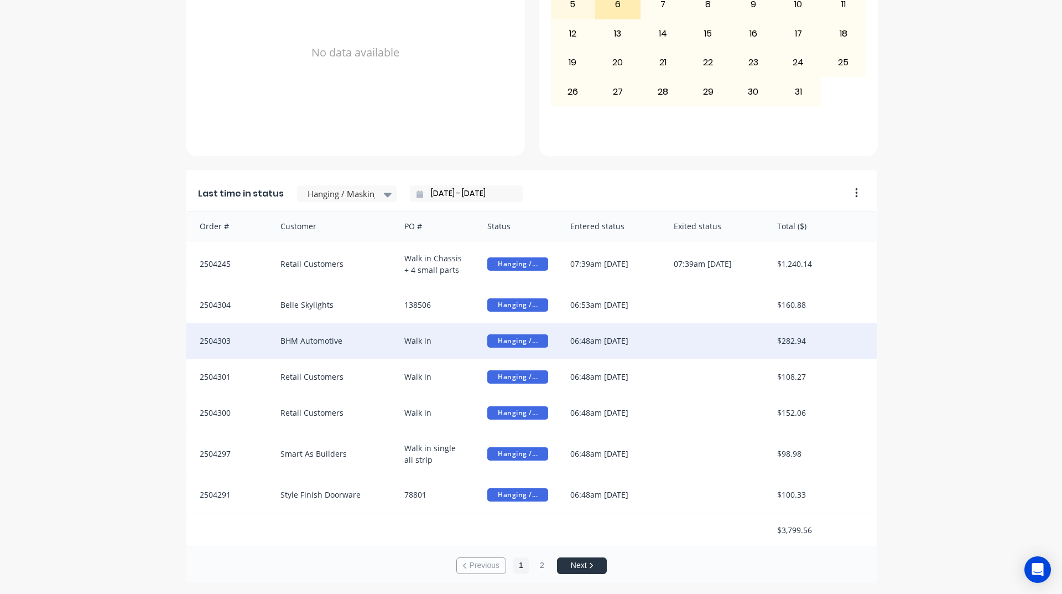
scroll to position [1, 0]
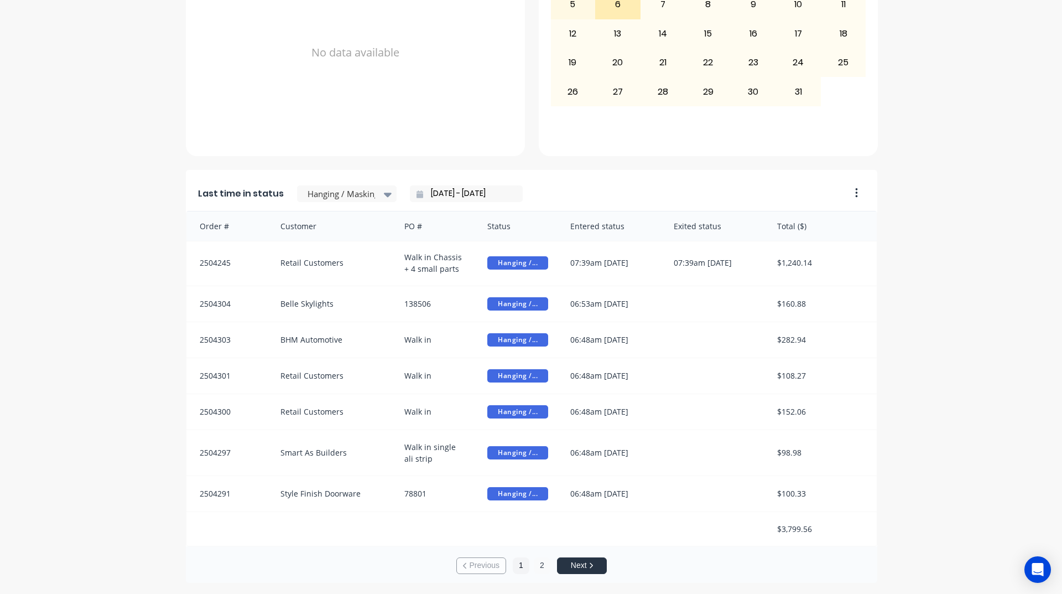
click at [535, 566] on button "2" at bounding box center [542, 565] width 17 height 17
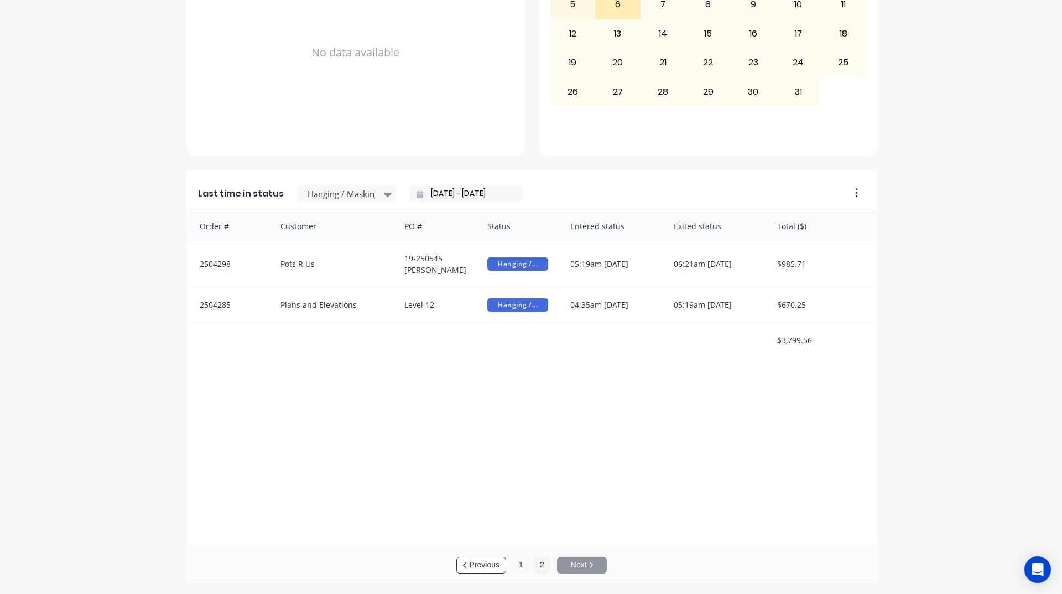
scroll to position [0, 0]
click at [518, 566] on button "1" at bounding box center [521, 565] width 17 height 17
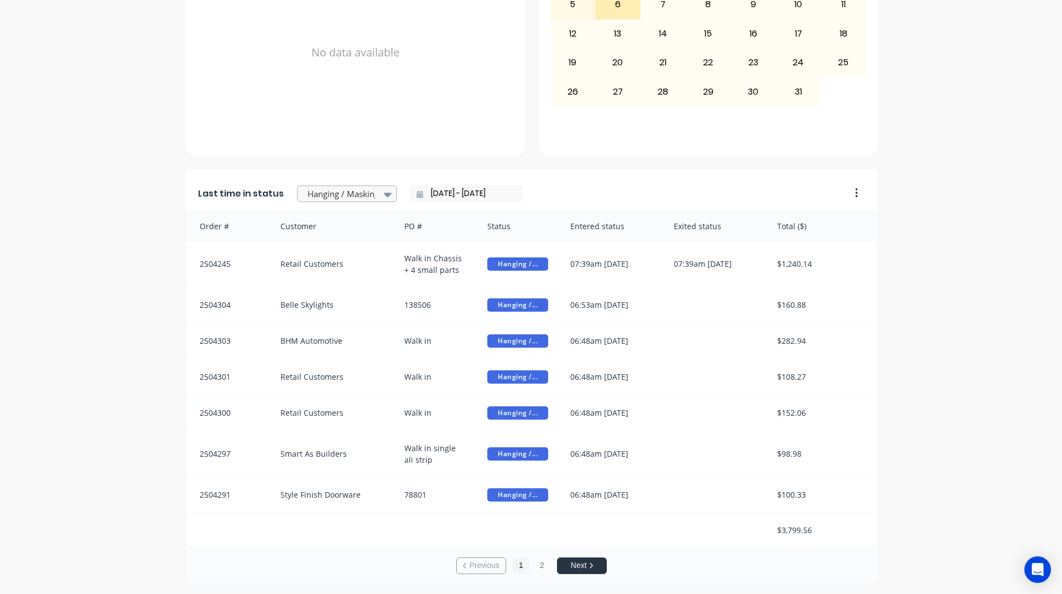
click at [325, 195] on div at bounding box center [341, 194] width 70 height 14
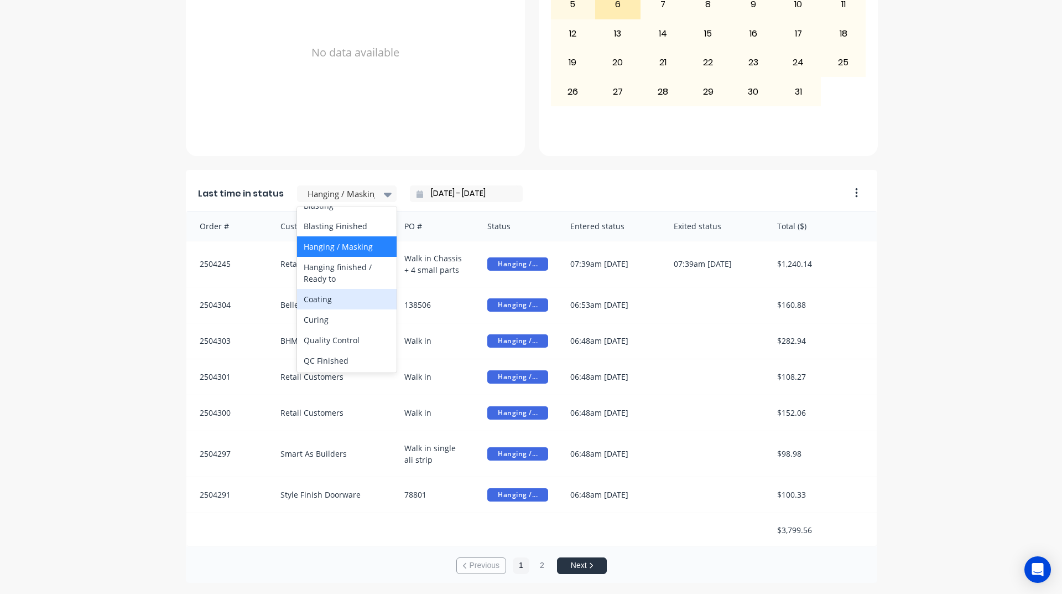
click at [339, 309] on div "Coating" at bounding box center [347, 299] width 100 height 20
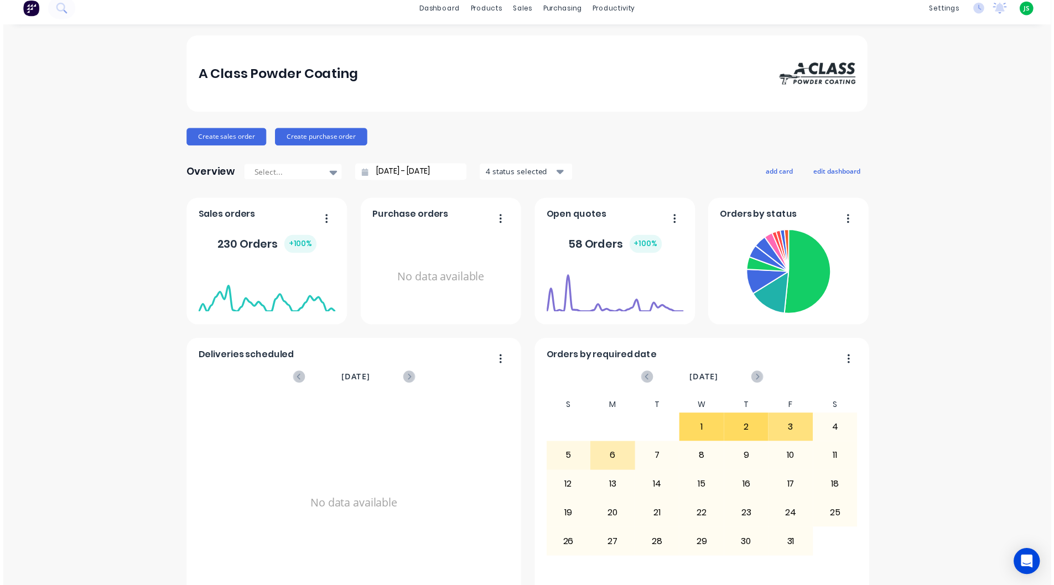
scroll to position [0, 0]
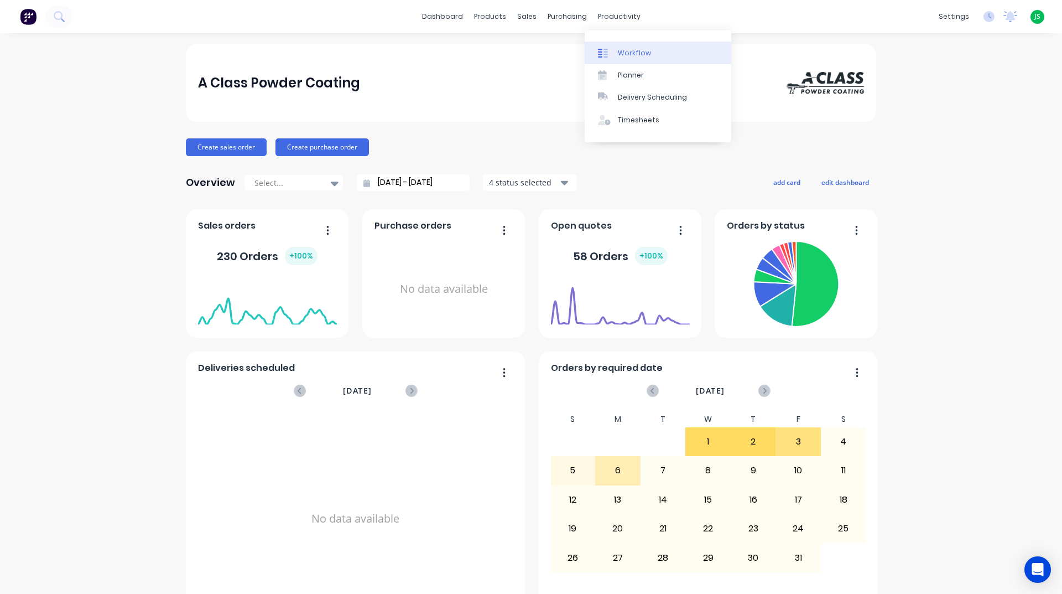
click at [621, 57] on div "Workflow" at bounding box center [634, 53] width 33 height 10
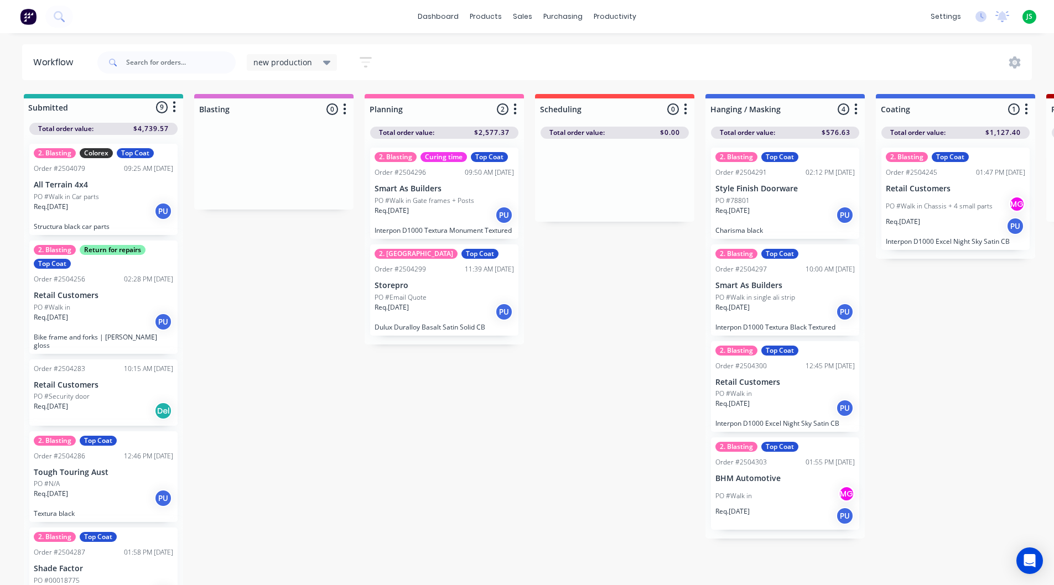
click at [787, 404] on div "Req. [DATE] PU" at bounding box center [784, 408] width 139 height 19
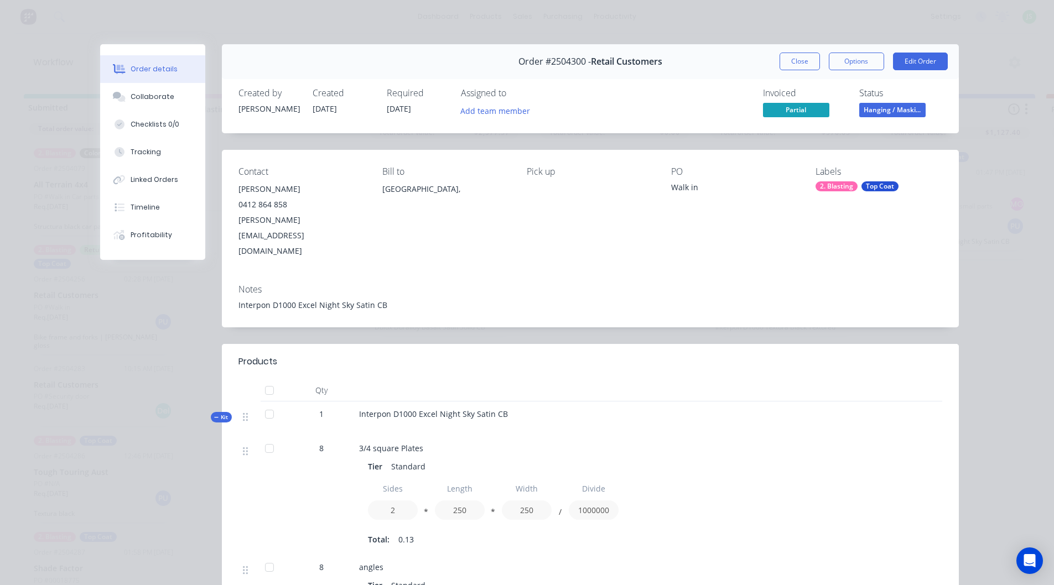
drag, startPoint x: 786, startPoint y: 63, endPoint x: 815, endPoint y: 193, distance: 133.2
click at [787, 63] on button "Close" at bounding box center [800, 62] width 40 height 18
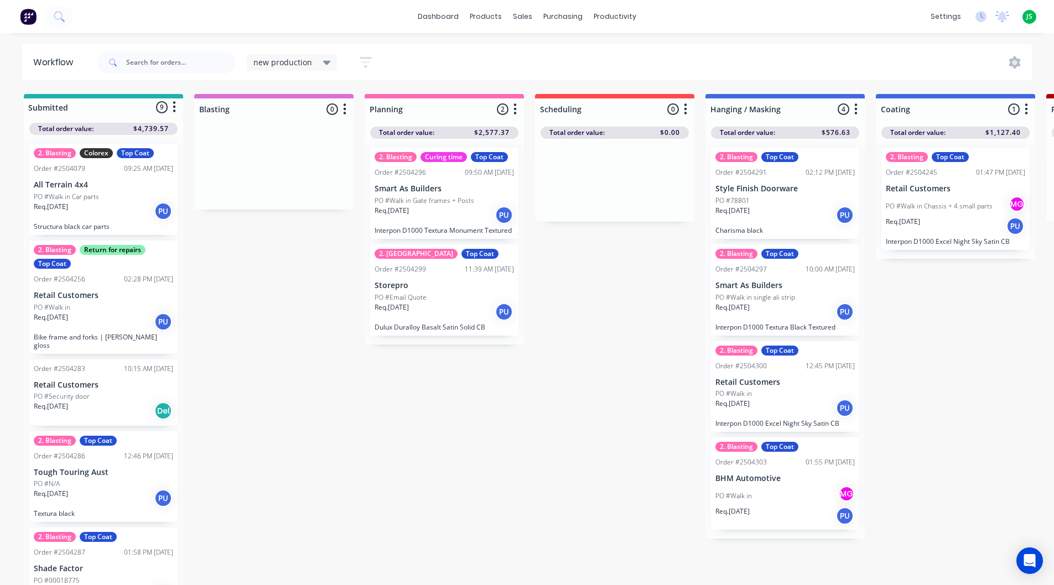
click at [784, 394] on div "PO #Walk in" at bounding box center [784, 394] width 139 height 10
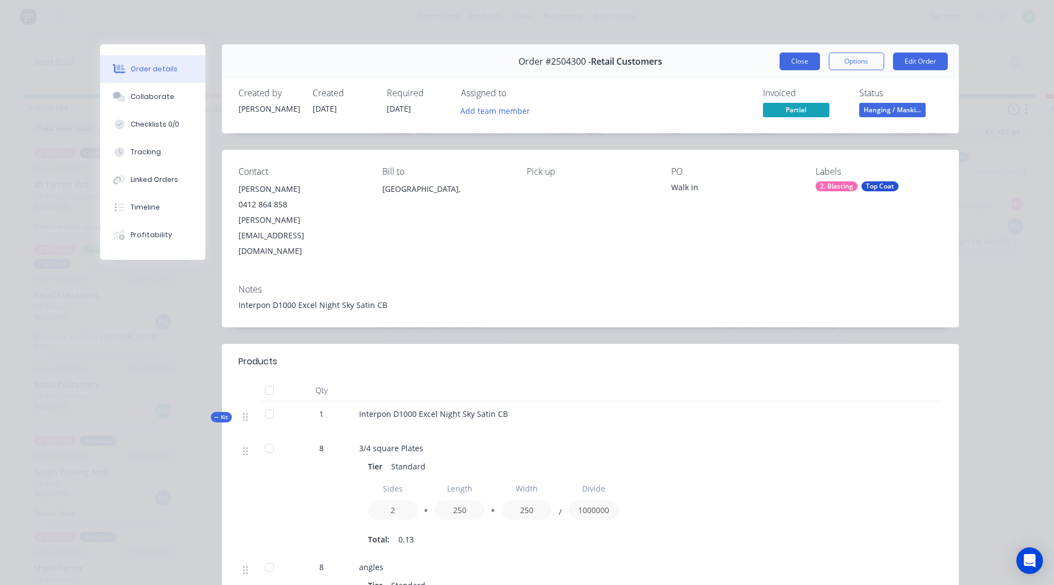
click at [798, 66] on button "Close" at bounding box center [800, 62] width 40 height 18
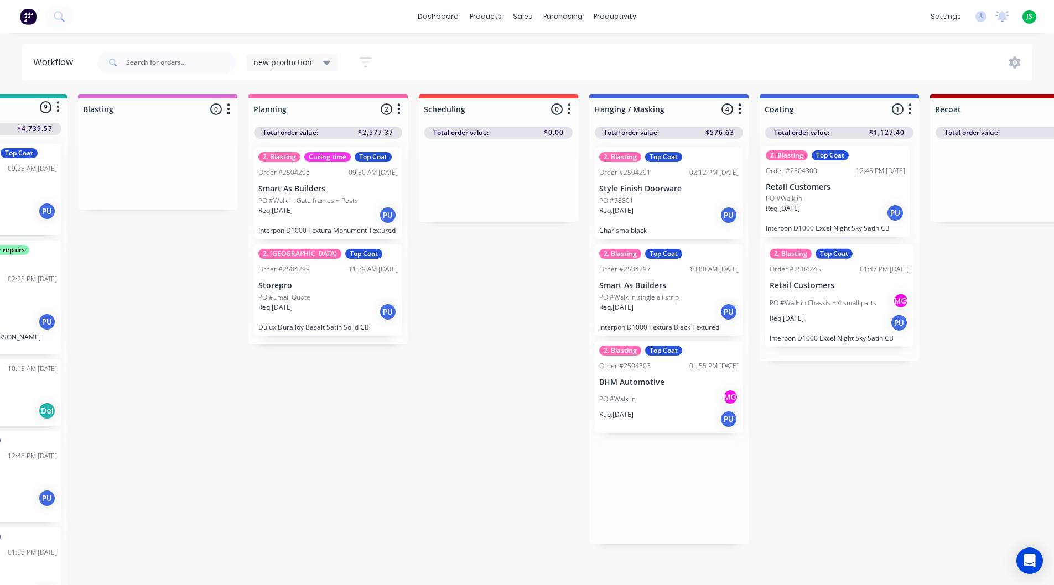
drag, startPoint x: 777, startPoint y: 408, endPoint x: 823, endPoint y: 207, distance: 205.6
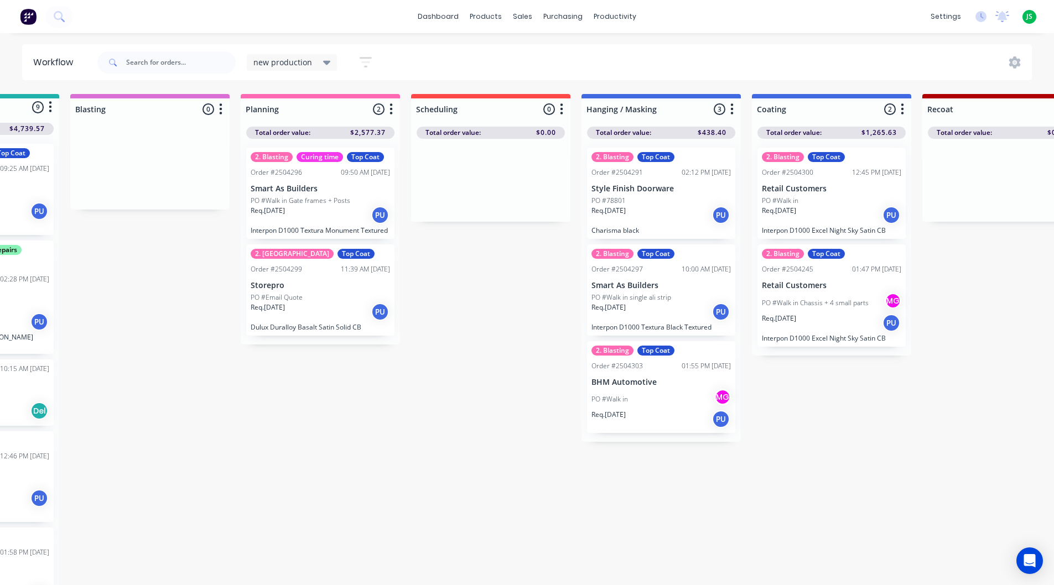
click at [813, 224] on div "Req. [DATE] PU" at bounding box center [831, 215] width 139 height 19
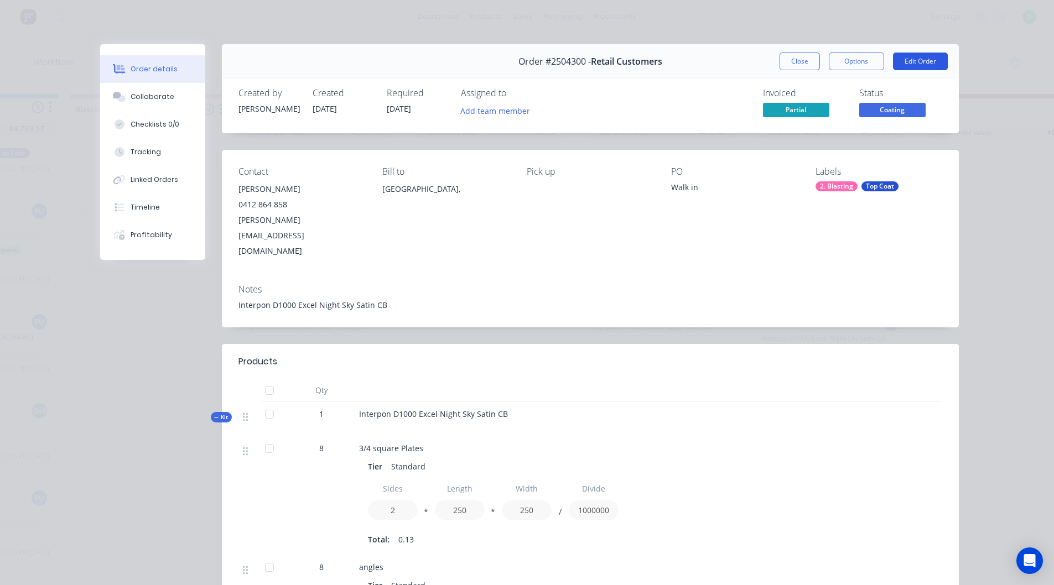
click at [926, 65] on button "Edit Order" at bounding box center [920, 62] width 55 height 18
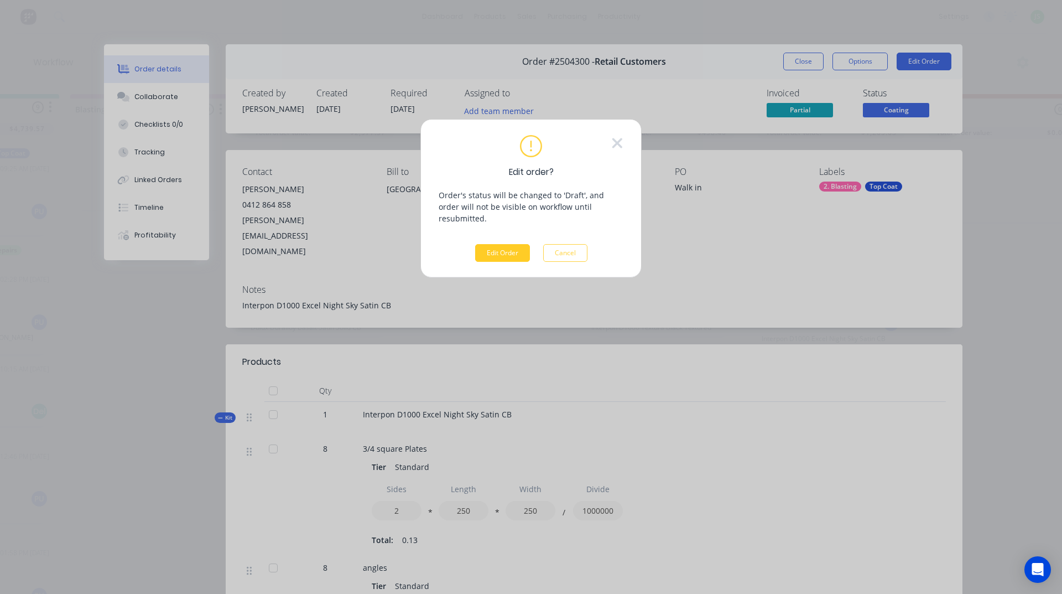
click at [514, 244] on button "Edit Order" at bounding box center [502, 253] width 55 height 18
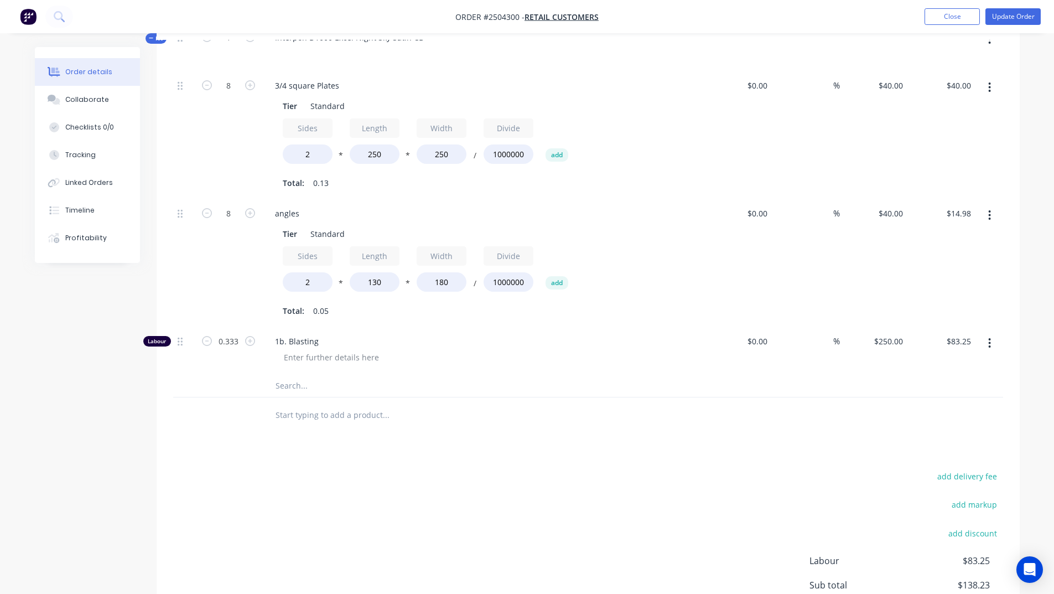
scroll to position [387, 0]
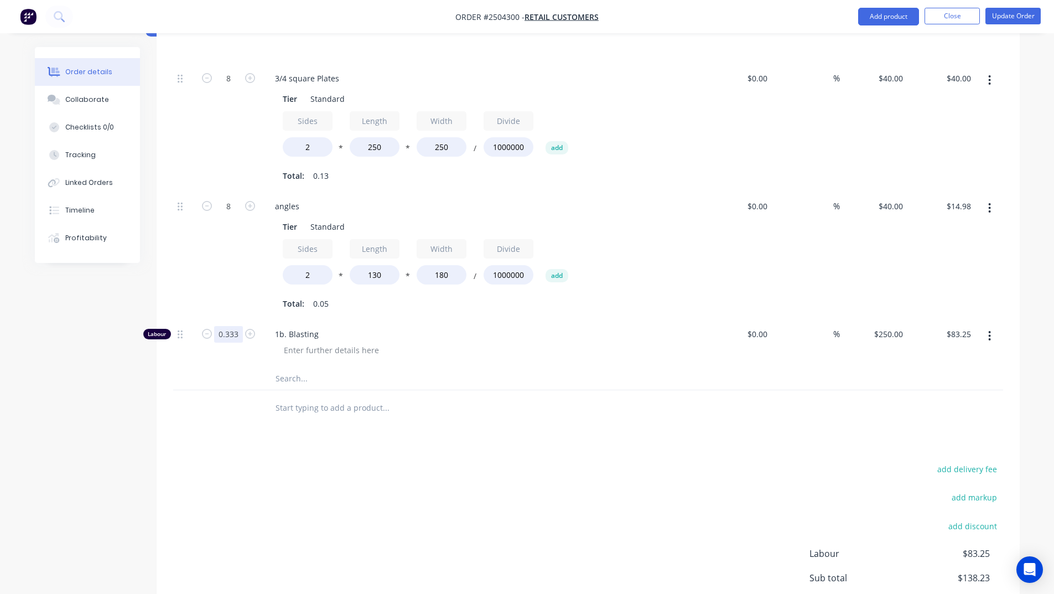
click at [239, 326] on input "0.333" at bounding box center [228, 334] width 29 height 17
type input "0.1667"
type input "$41.68"
click at [1017, 15] on button "Update Order" at bounding box center [1012, 16] width 55 height 17
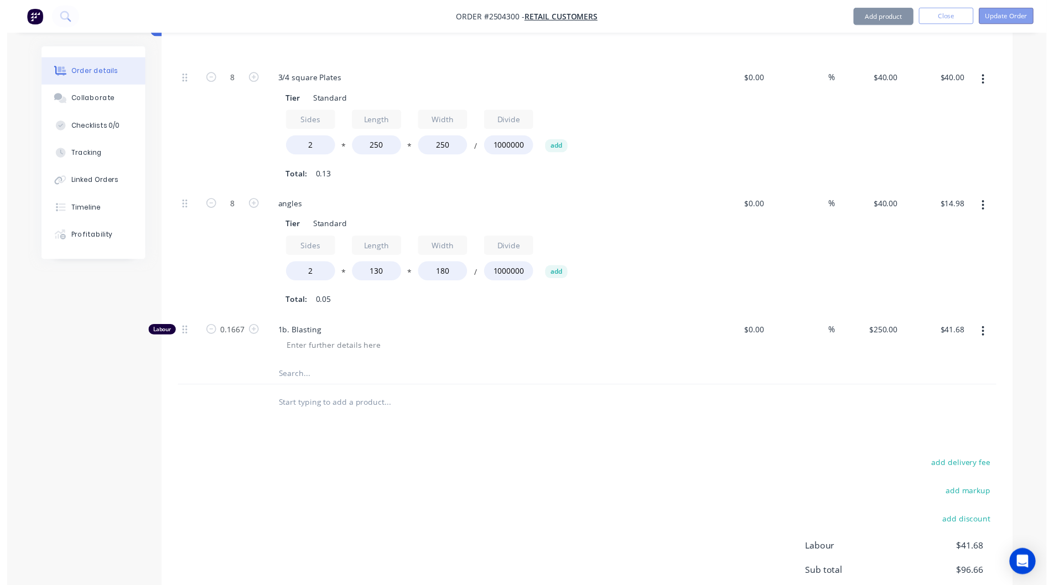
scroll to position [0, 0]
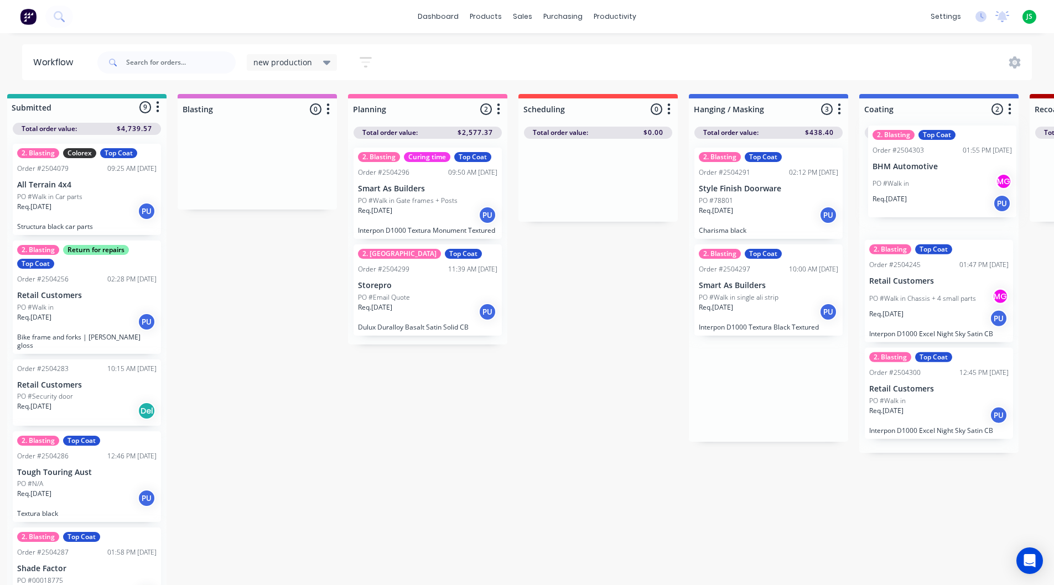
scroll to position [0, 48]
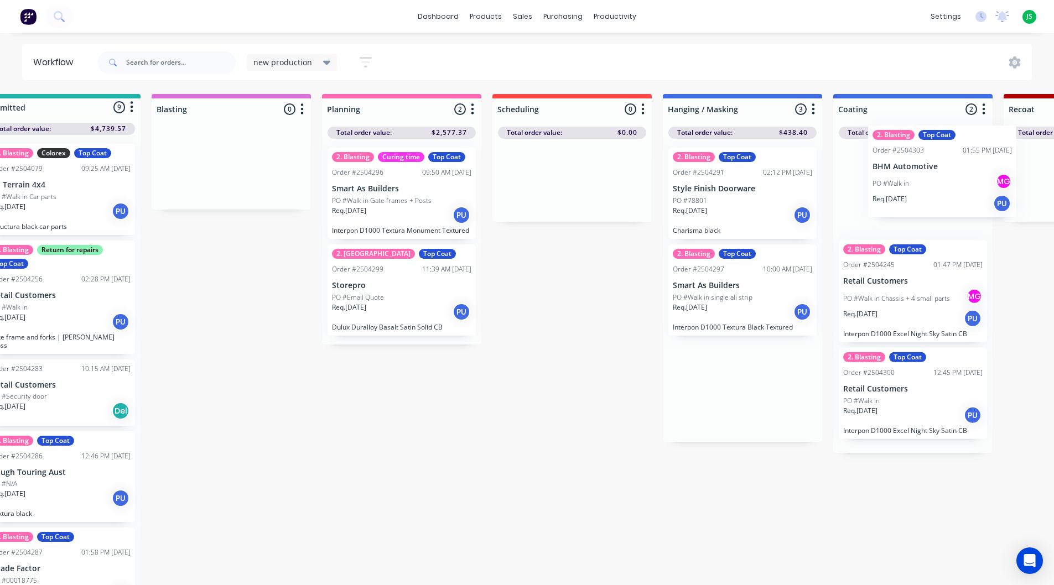
drag, startPoint x: 800, startPoint y: 419, endPoint x: 936, endPoint y: 202, distance: 255.7
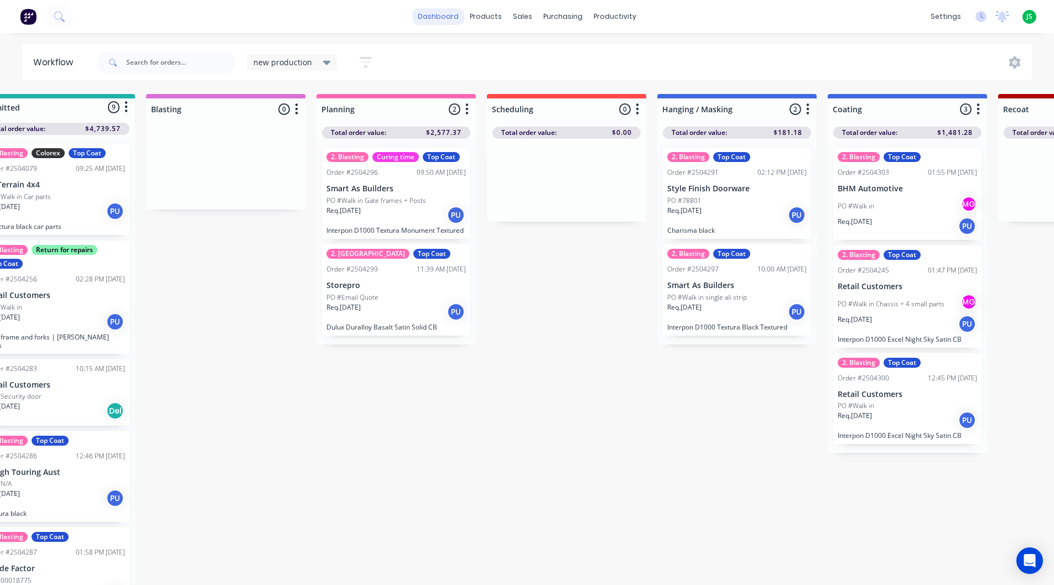
click at [427, 15] on link "dashboard" at bounding box center [438, 16] width 52 height 17
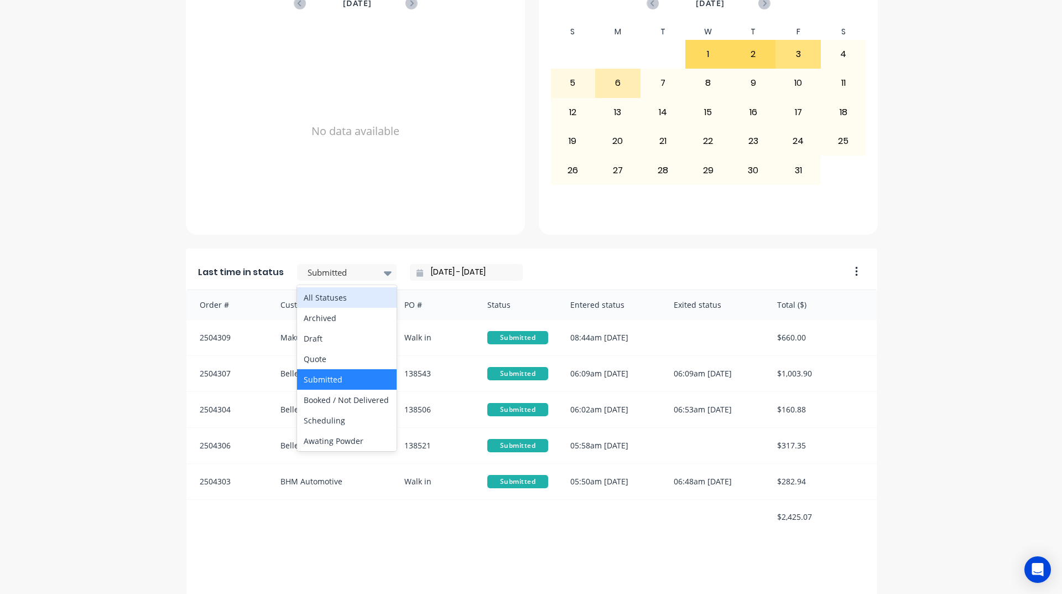
scroll to position [387, 0]
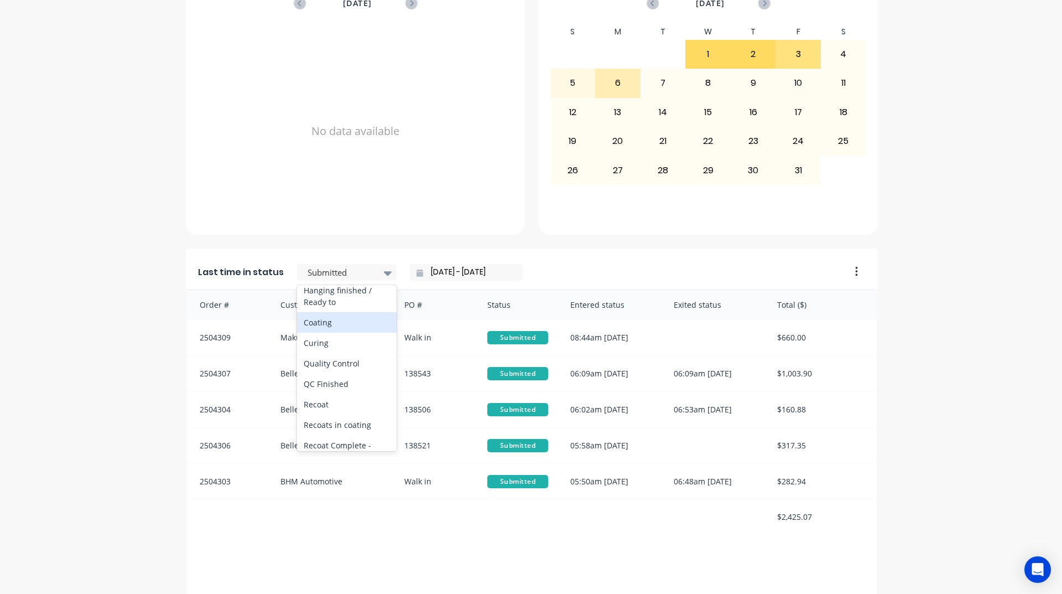
click at [334, 333] on div "Coating" at bounding box center [347, 322] width 100 height 20
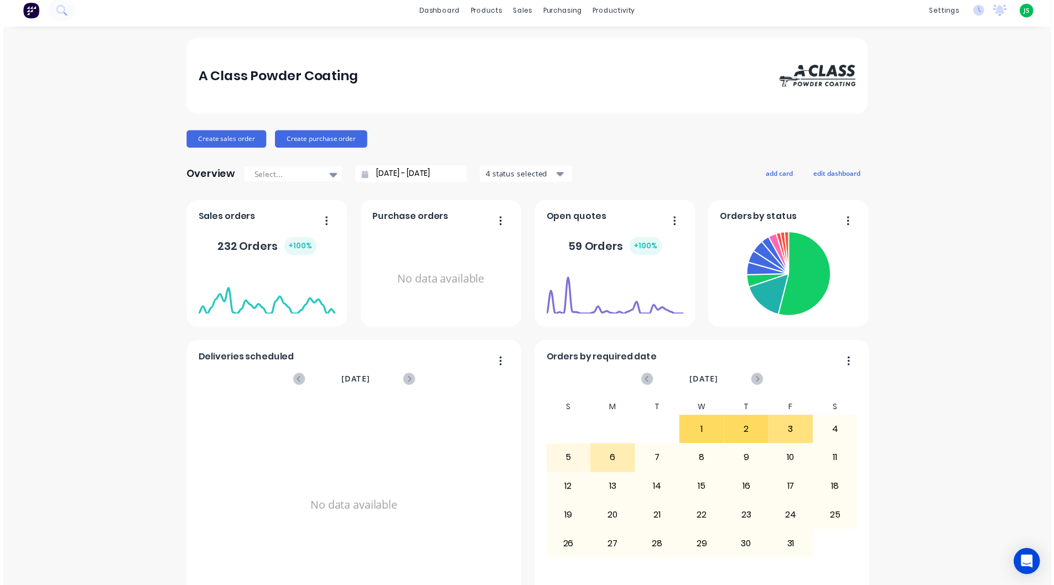
scroll to position [0, 0]
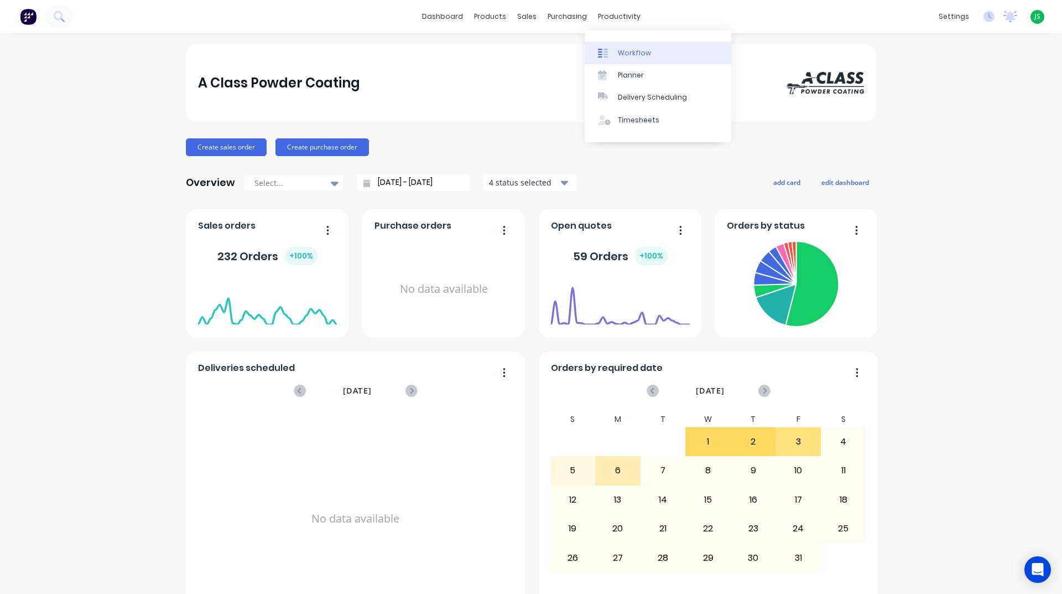
click at [614, 44] on link "Workflow" at bounding box center [658, 52] width 147 height 22
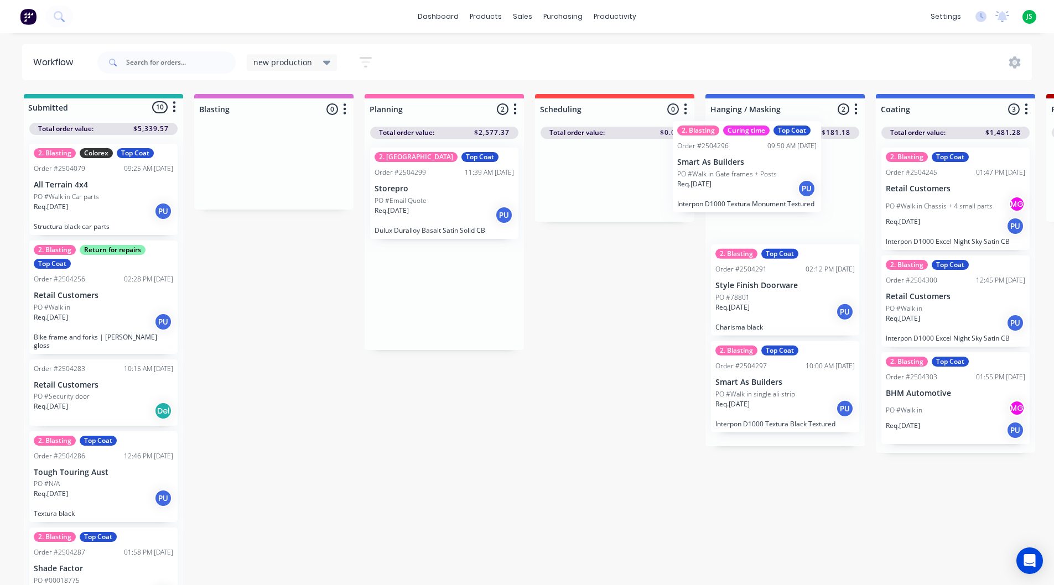
drag, startPoint x: 417, startPoint y: 213, endPoint x: 726, endPoint y: 187, distance: 309.8
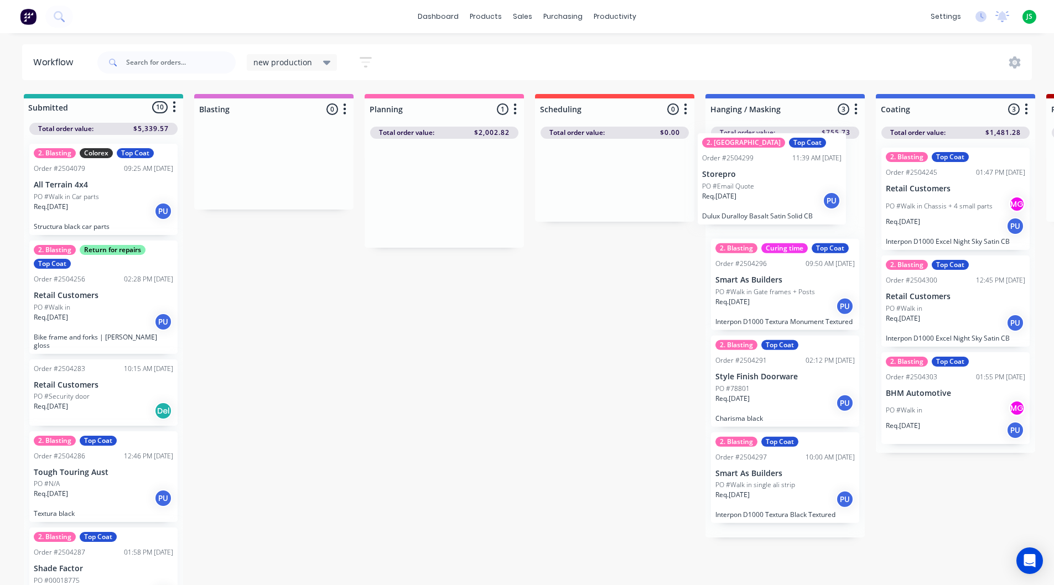
drag, startPoint x: 445, startPoint y: 216, endPoint x: 776, endPoint y: 202, distance: 331.2
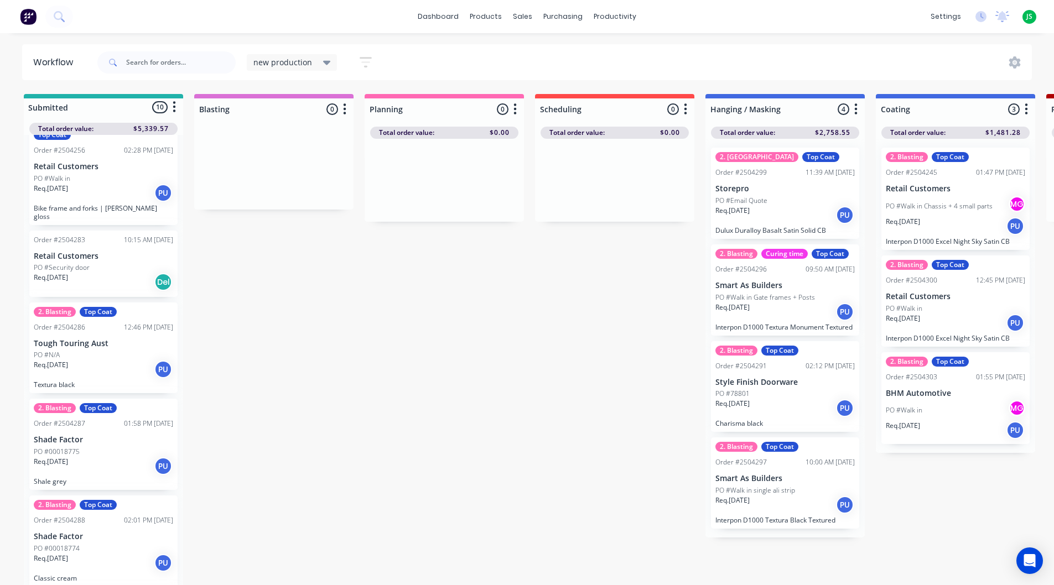
scroll to position [387, 0]
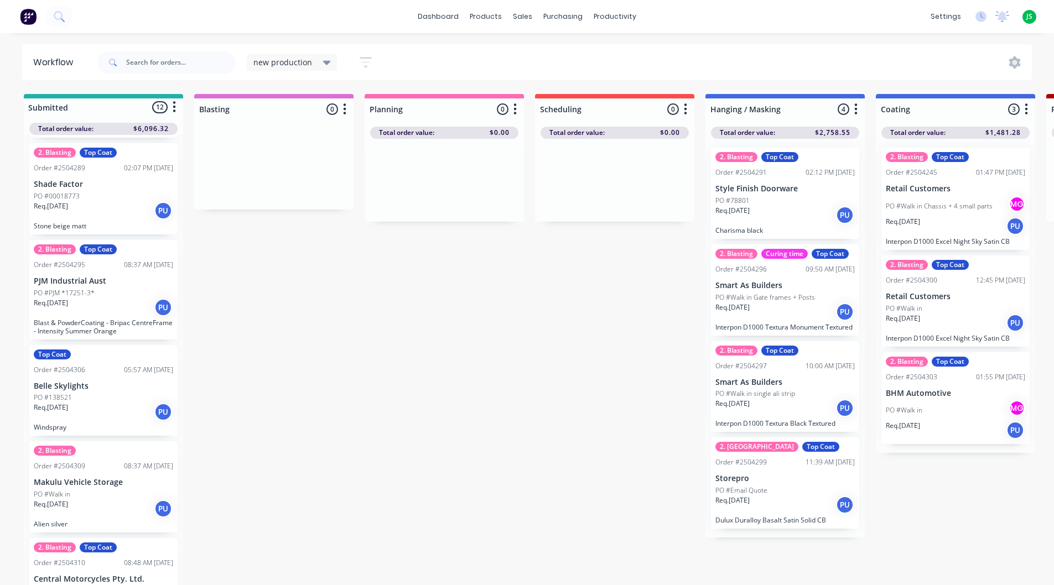
scroll to position [709, 0]
